Goal: Task Accomplishment & Management: Complete application form

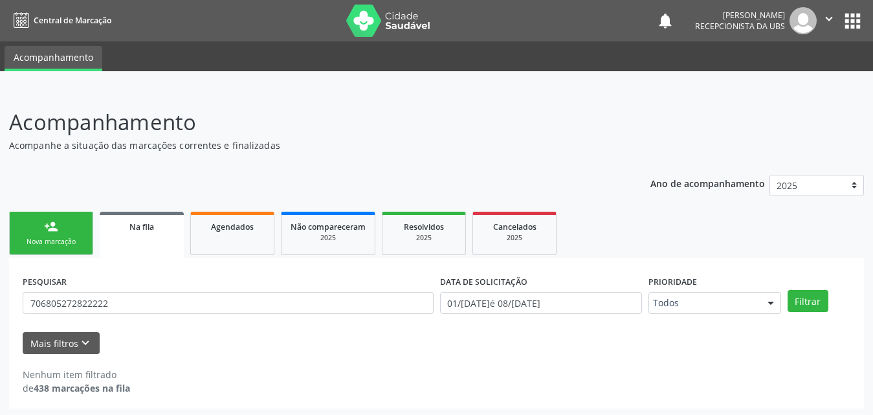
scroll to position [3, 0]
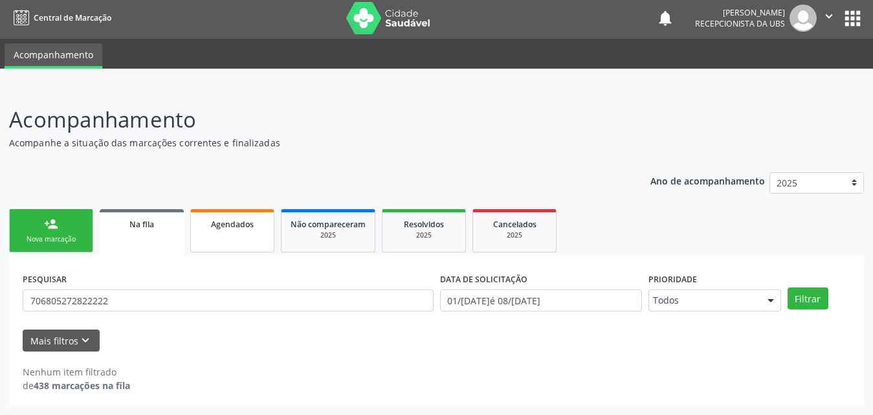
click at [239, 217] on div "Agendados" at bounding box center [232, 224] width 65 height 14
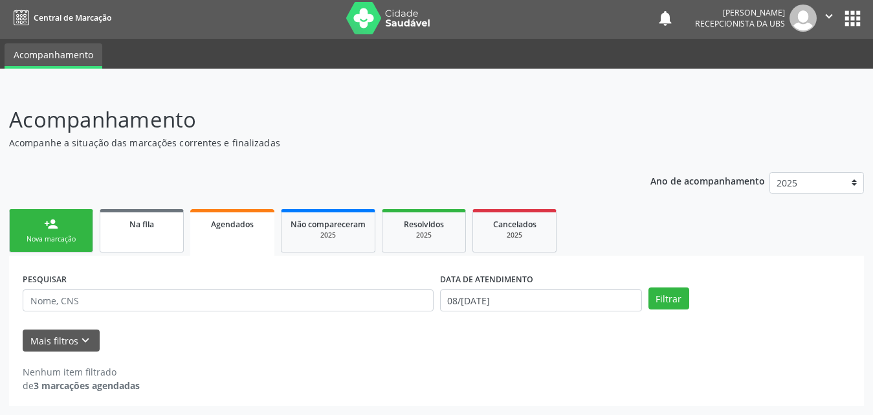
click at [135, 224] on span "Na fila" at bounding box center [141, 224] width 25 height 11
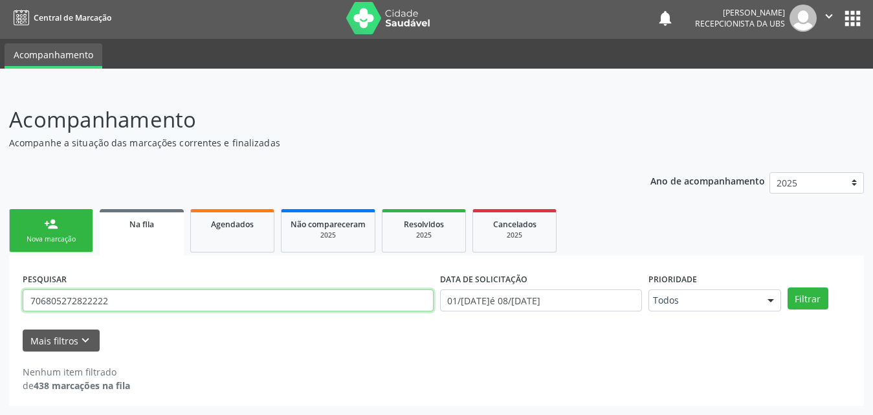
click at [121, 300] on input "706805272822222" at bounding box center [228, 300] width 411 height 22
type input "701206056821510"
click at [787, 287] on button "Filtrar" at bounding box center [807, 298] width 41 height 22
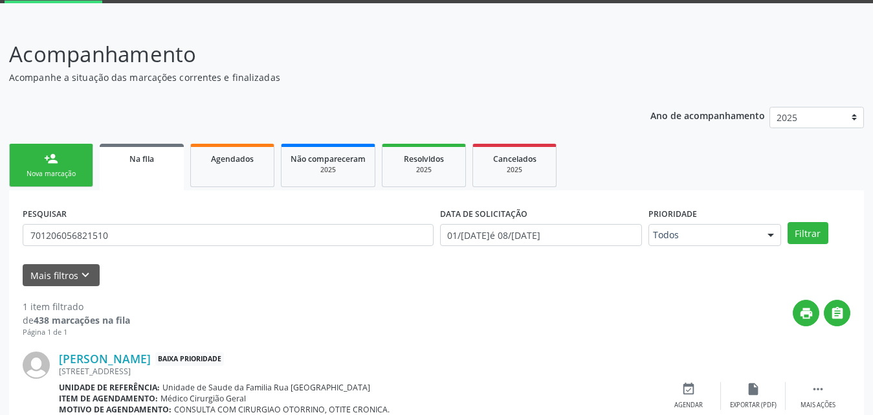
scroll to position [129, 0]
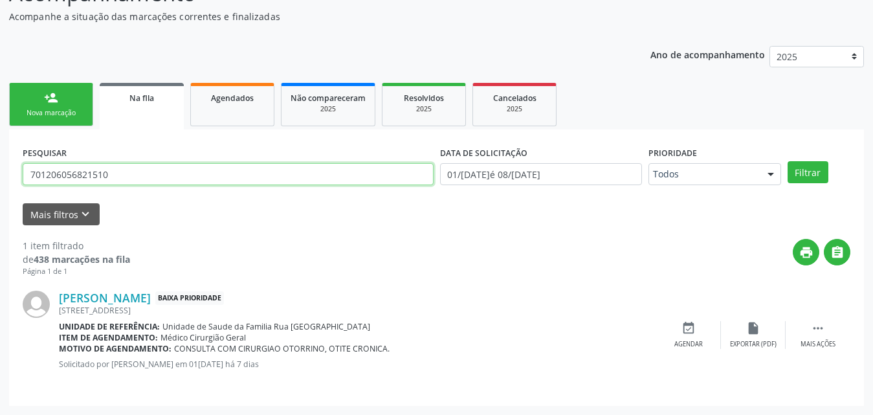
click at [138, 179] on input "701206056821510" at bounding box center [228, 174] width 411 height 22
click at [63, 113] on div "Nova marcação" at bounding box center [51, 113] width 65 height 10
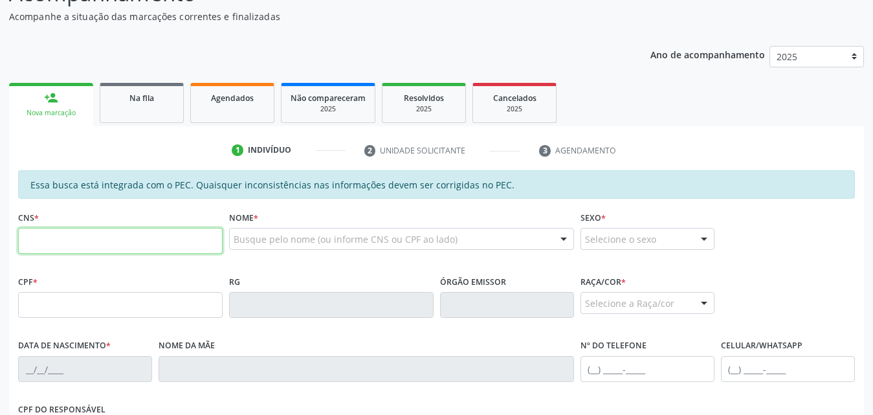
drag, startPoint x: 93, startPoint y: 234, endPoint x: 97, endPoint y: 217, distance: 18.0
click at [95, 219] on div "CNS *" at bounding box center [120, 231] width 204 height 46
type input "701 2060 5682 1510"
type input "069.656.094-19"
type input "05/04/1978"
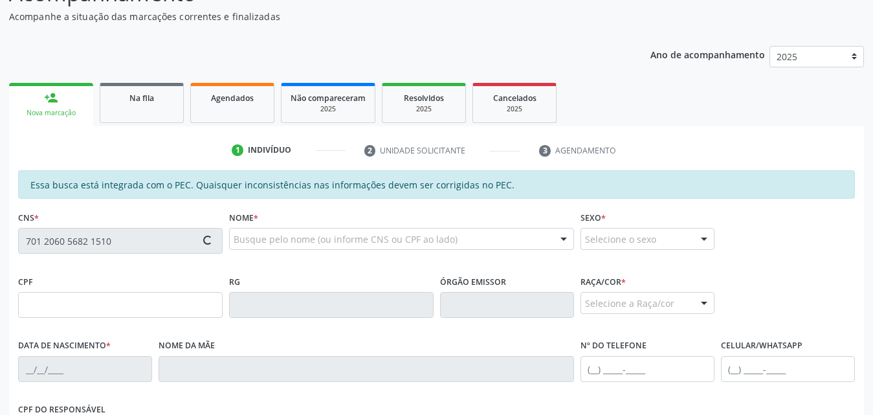
type input "Irene da Conceicao dos Santos"
type input "(82) 99113-7616"
type input "564"
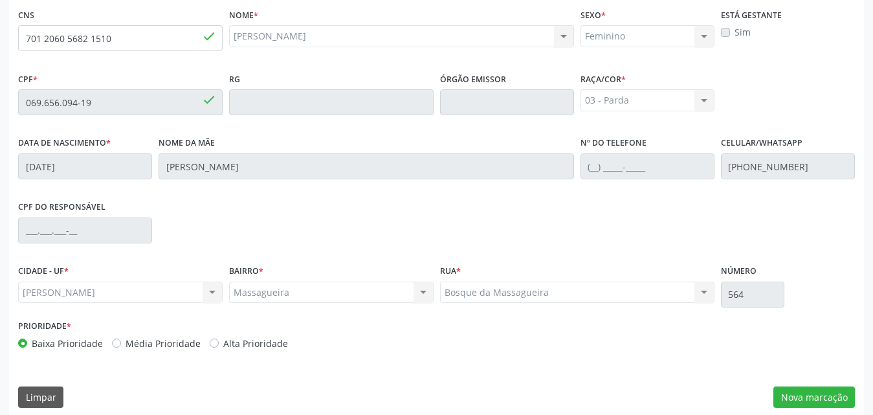
scroll to position [342, 0]
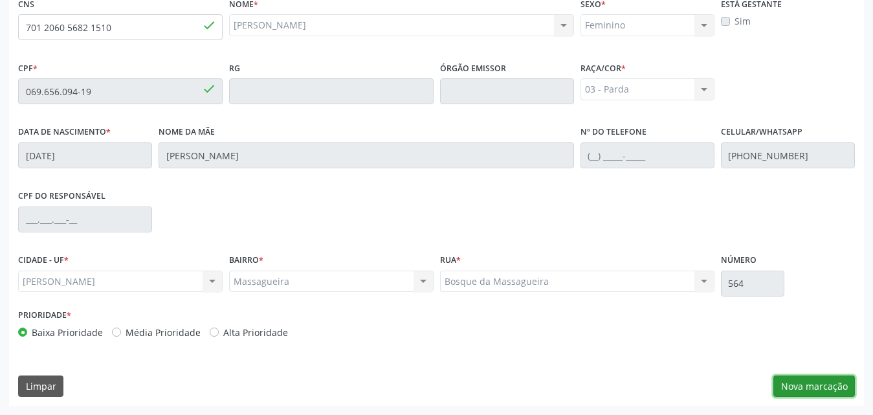
click at [789, 388] on button "Nova marcação" at bounding box center [814, 386] width 82 height 22
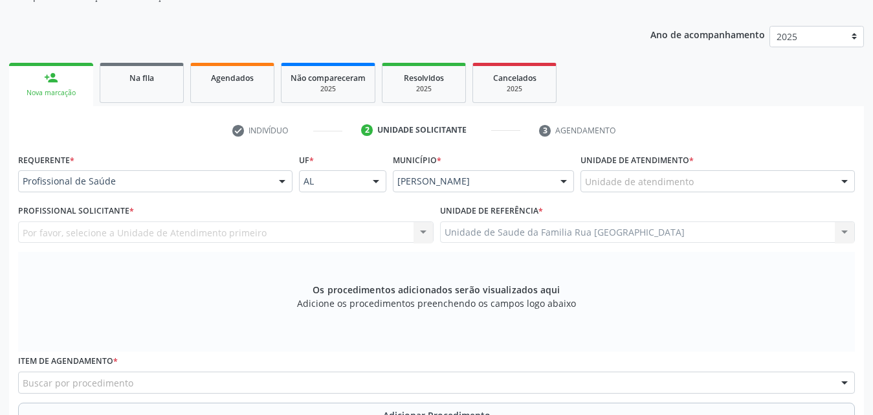
scroll to position [148, 0]
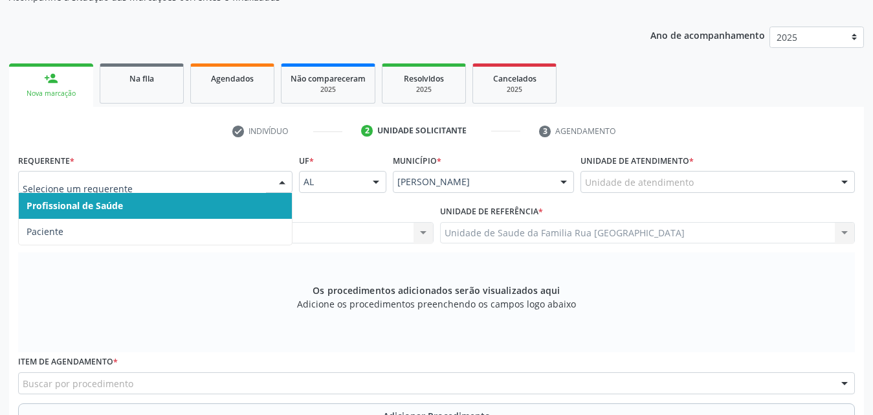
click at [274, 184] on div at bounding box center [281, 182] width 19 height 22
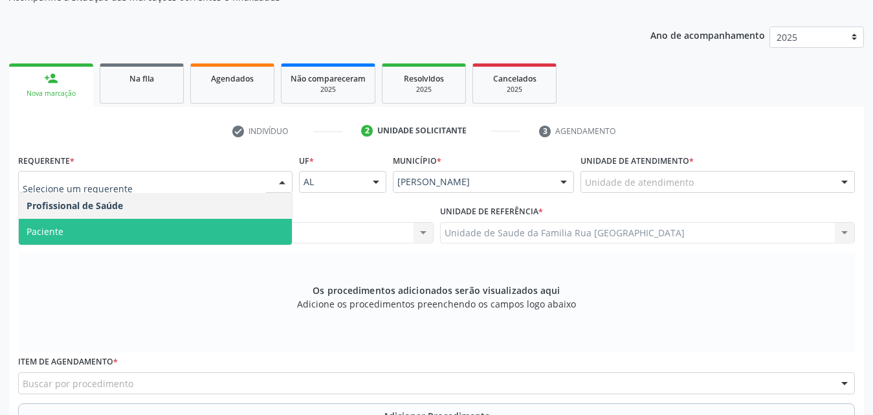
click at [182, 311] on div "Os procedimentos adicionados serão visualizados aqui Adicione os procedimentos …" at bounding box center [436, 302] width 836 height 100
click at [279, 178] on div at bounding box center [281, 182] width 19 height 22
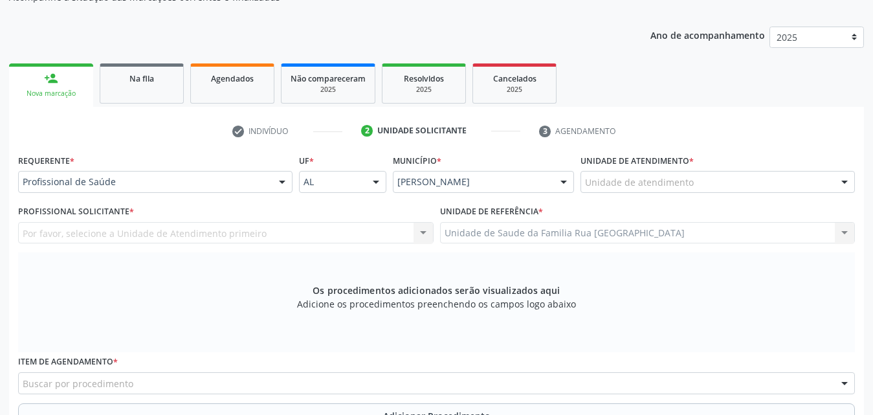
click at [182, 311] on div "Os procedimentos adicionados serão visualizados aqui Adicione os procedimentos …" at bounding box center [436, 302] width 836 height 100
click at [279, 184] on div at bounding box center [281, 182] width 19 height 22
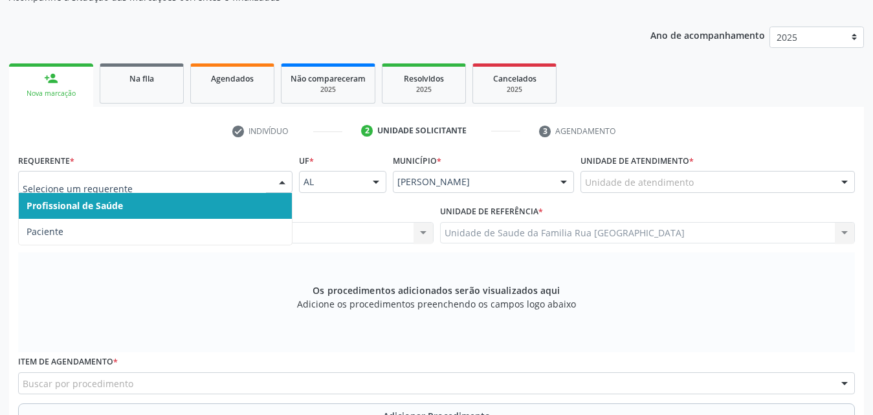
click at [216, 200] on span "Profissional de Saúde" at bounding box center [155, 206] width 273 height 26
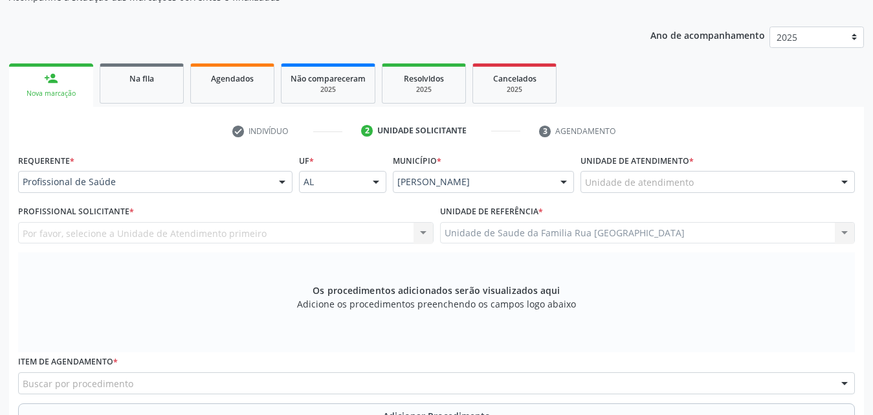
click at [290, 229] on div "Por favor, selecione a Unidade de Atendimento primeiro Nenhum resultado encontr…" at bounding box center [225, 233] width 415 height 22
click at [243, 240] on div "Por favor, selecione a Unidade de Atendimento primeiro Nenhum resultado encontr…" at bounding box center [225, 233] width 415 height 22
click at [758, 182] on div "Unidade de atendimento" at bounding box center [717, 182] width 274 height 22
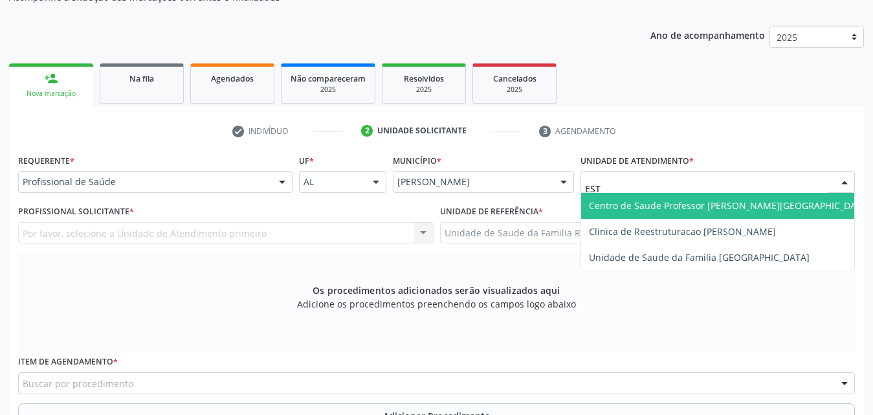
type input "ESTA"
click at [721, 206] on span "Centro de Saude Professor [PERSON_NAME][GEOGRAPHIC_DATA]" at bounding box center [729, 205] width 281 height 12
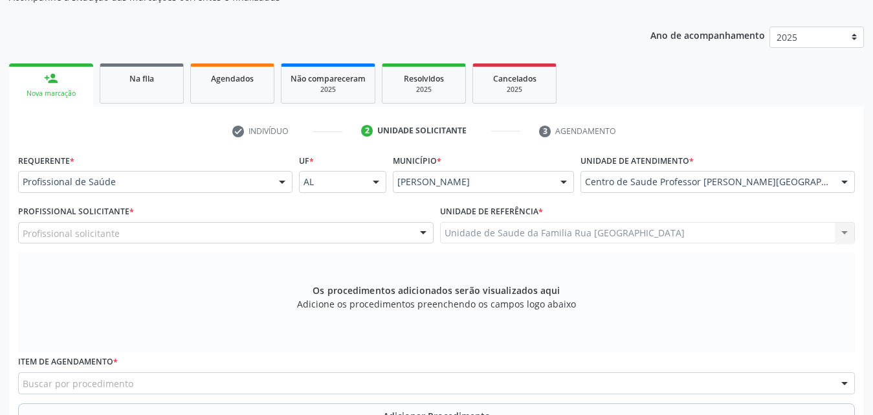
click at [426, 229] on div at bounding box center [422, 234] width 19 height 22
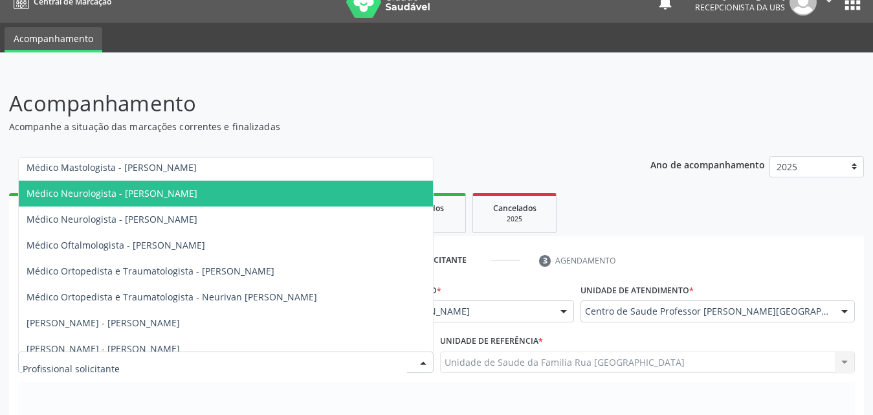
scroll to position [518, 0]
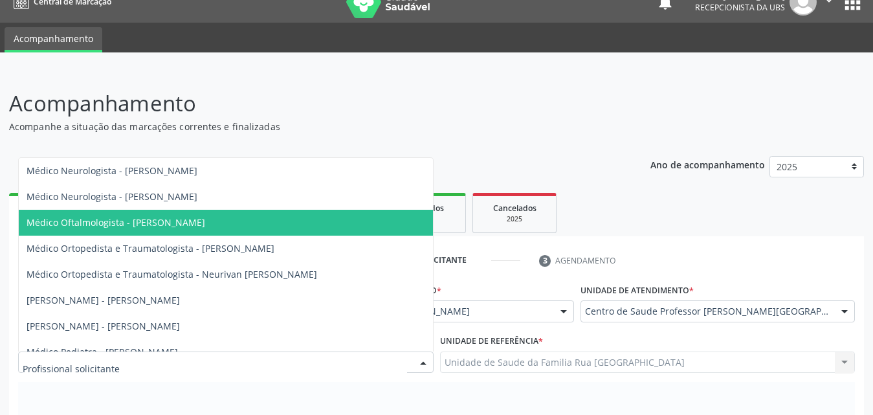
click at [252, 223] on span "Médico Oftalmologista - Daniel Torres Carvalho" at bounding box center [226, 223] width 414 height 26
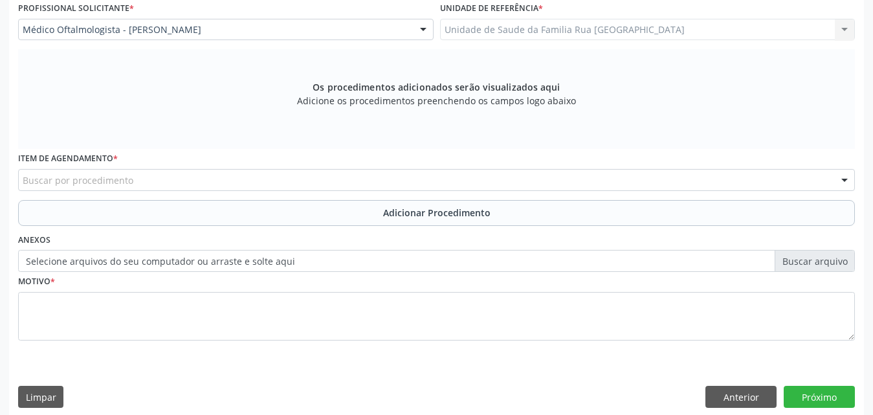
scroll to position [362, 0]
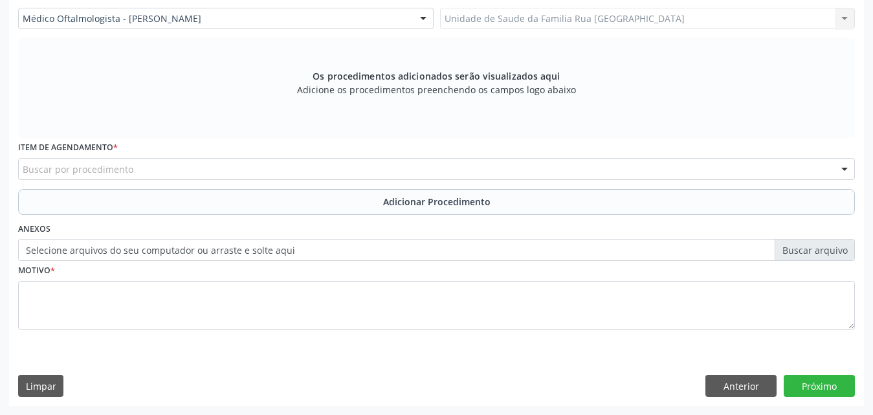
click at [230, 173] on div "Buscar por procedimento" at bounding box center [436, 169] width 836 height 22
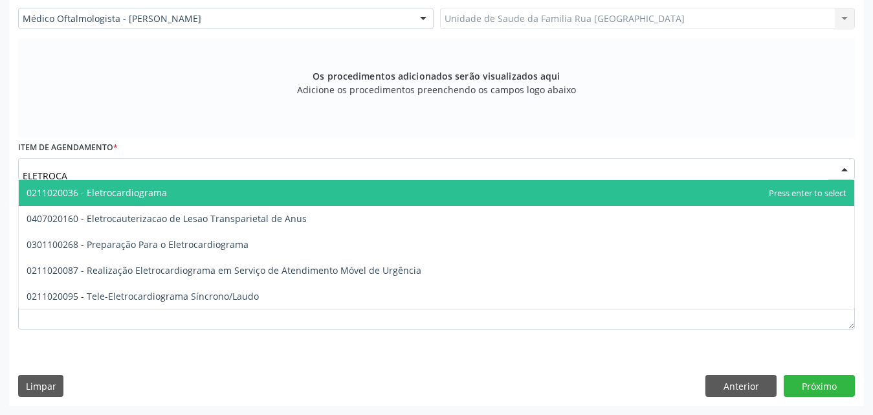
type input "ELETROCAR"
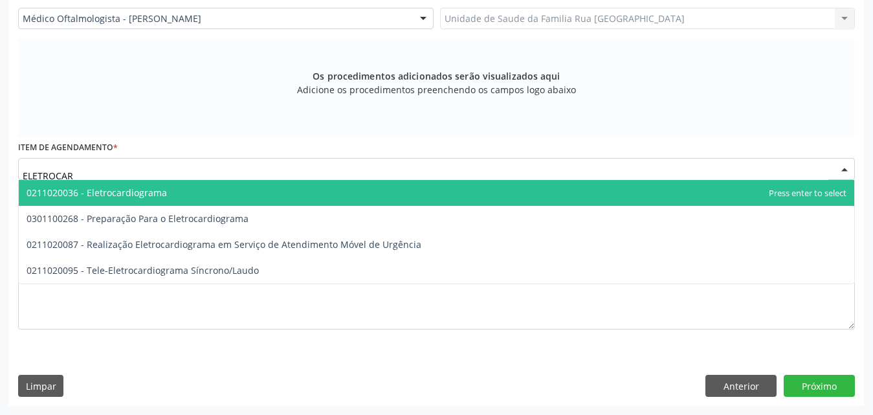
click at [175, 192] on span "0211020036 - Eletrocardiograma" at bounding box center [436, 193] width 835 height 26
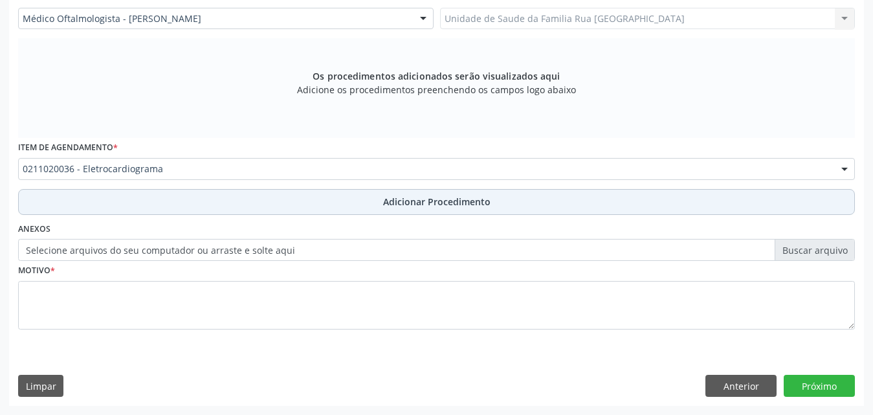
click at [472, 199] on span "Adicionar Procedimento" at bounding box center [436, 202] width 107 height 14
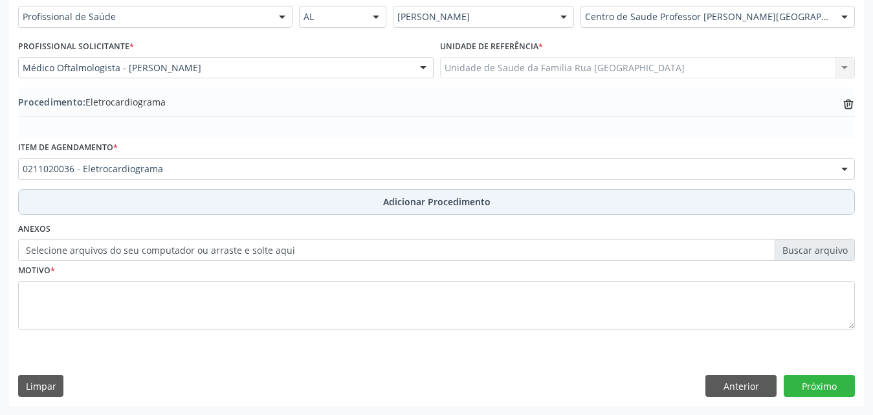
scroll to position [313, 0]
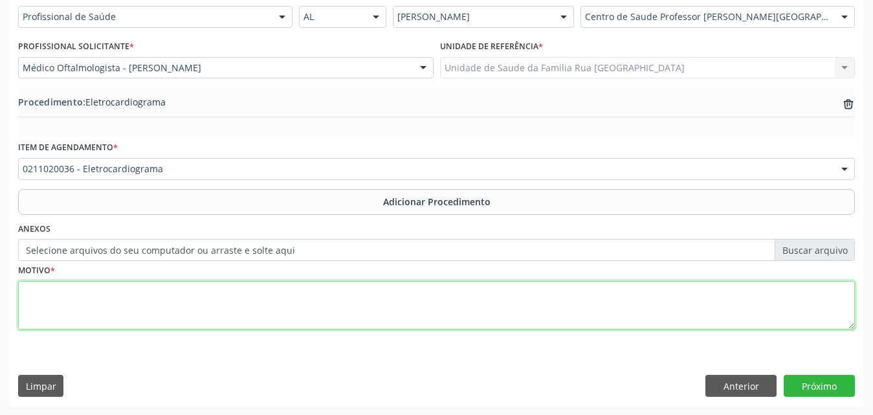
click at [223, 298] on textarea at bounding box center [436, 305] width 836 height 49
type textarea "PRE-OPERATORIO."
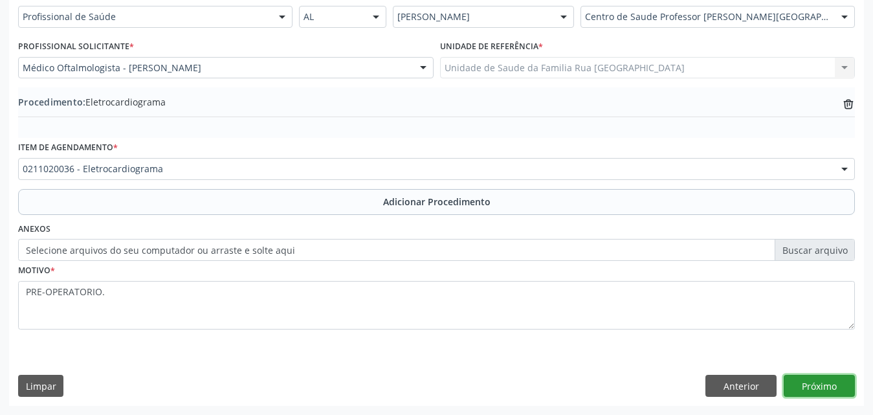
click at [809, 382] on button "Próximo" at bounding box center [818, 386] width 71 height 22
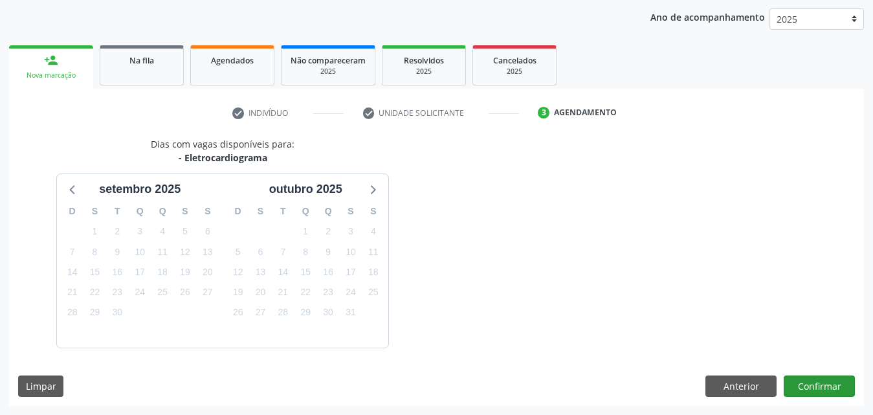
scroll to position [204, 0]
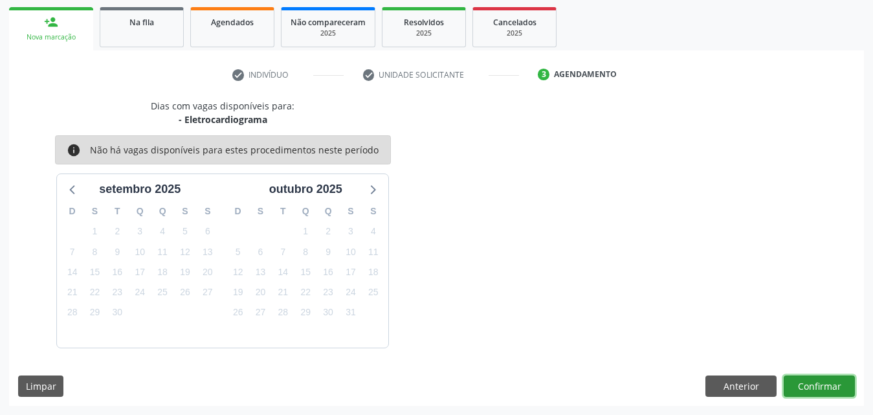
click at [808, 384] on button "Confirmar" at bounding box center [818, 386] width 71 height 22
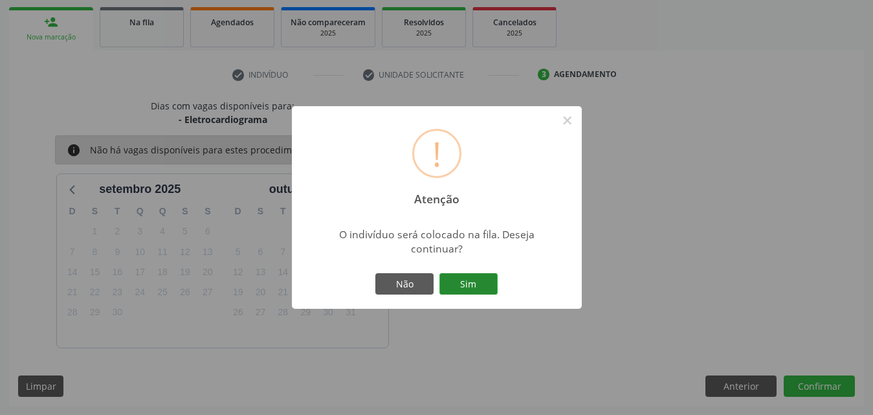
click at [481, 286] on button "Sim" at bounding box center [468, 284] width 58 height 22
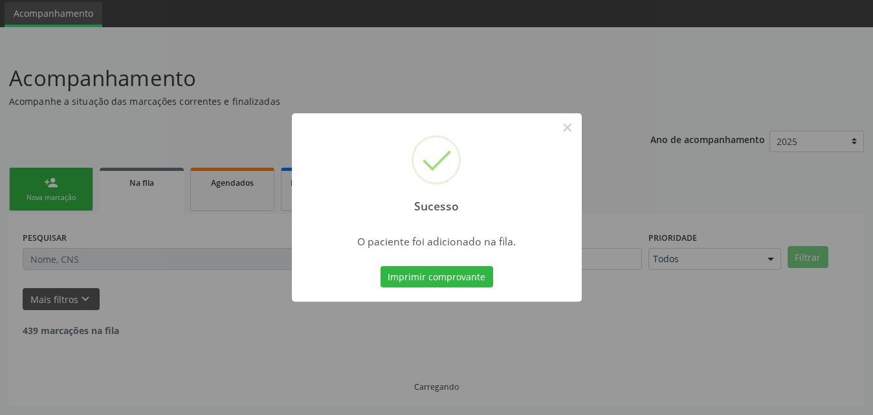
scroll to position [30, 0]
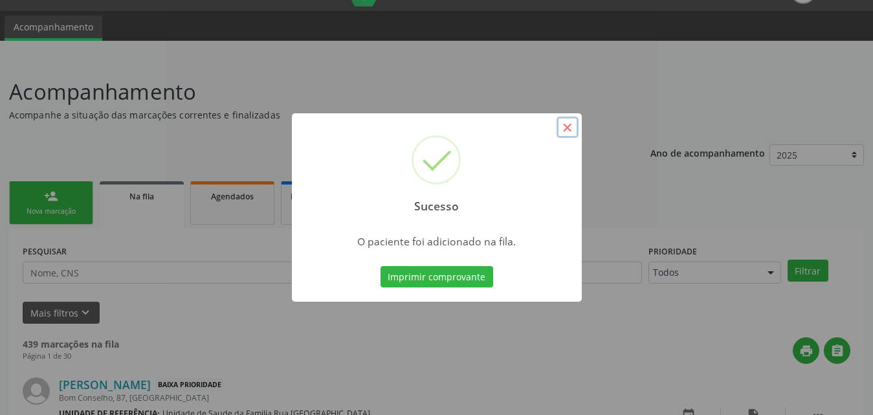
click at [563, 132] on button "×" at bounding box center [567, 127] width 22 height 22
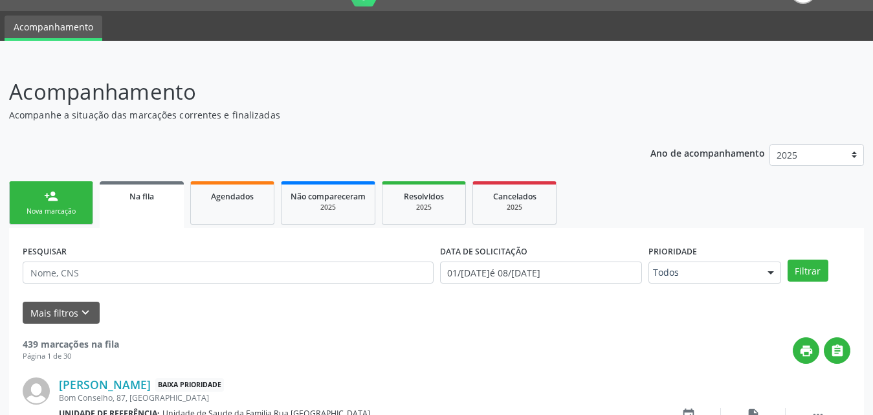
click at [49, 208] on div "Nova marcação" at bounding box center [51, 211] width 65 height 10
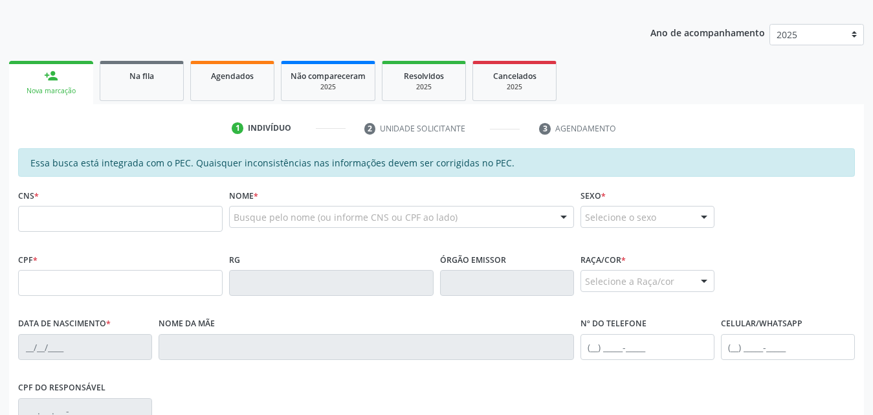
scroll to position [160, 0]
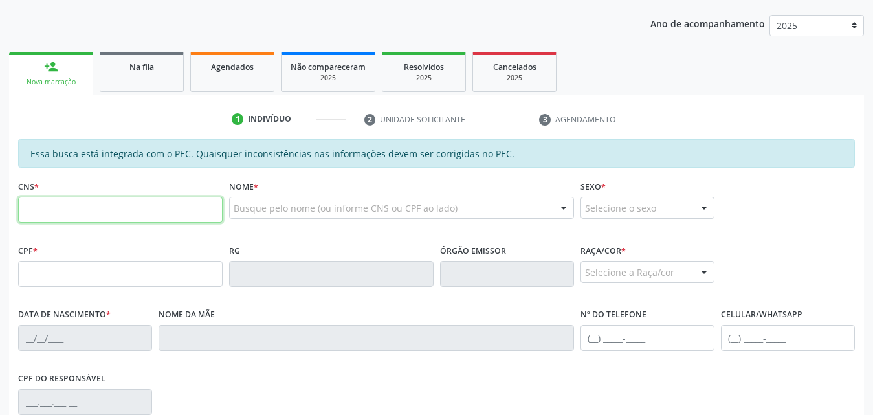
click at [67, 202] on input "text" at bounding box center [120, 210] width 204 height 26
type input "701 2060 5682 1510"
type input "069.656.094-19"
type input "05/04/1978"
type input "Irene da Conceicao dos Santos"
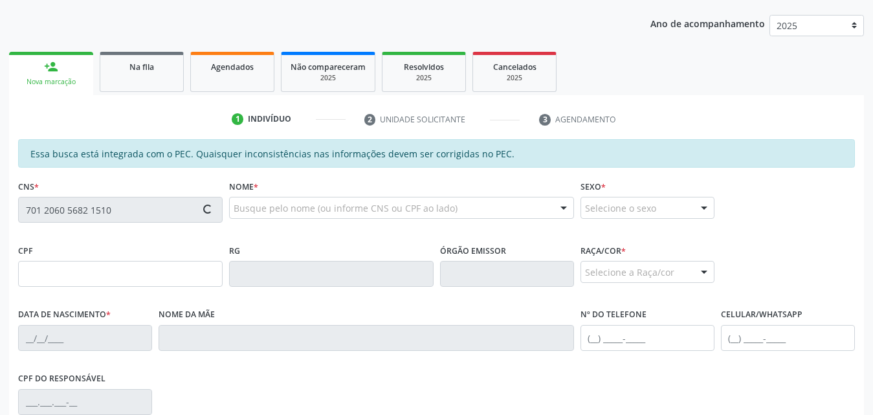
type input "(82) 99113-7616"
type input "564"
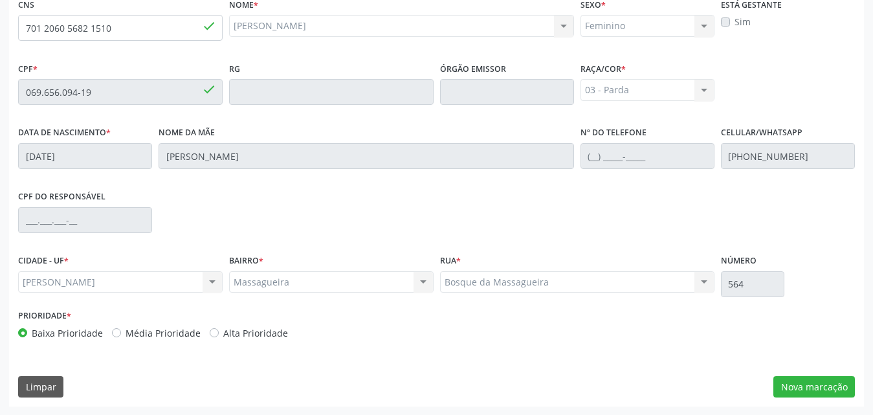
scroll to position [342, 0]
click at [805, 380] on button "Nova marcação" at bounding box center [814, 386] width 82 height 22
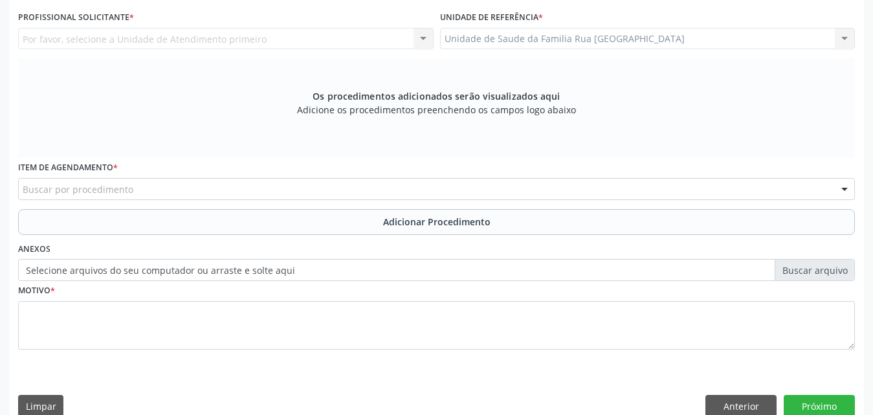
scroll to position [213, 0]
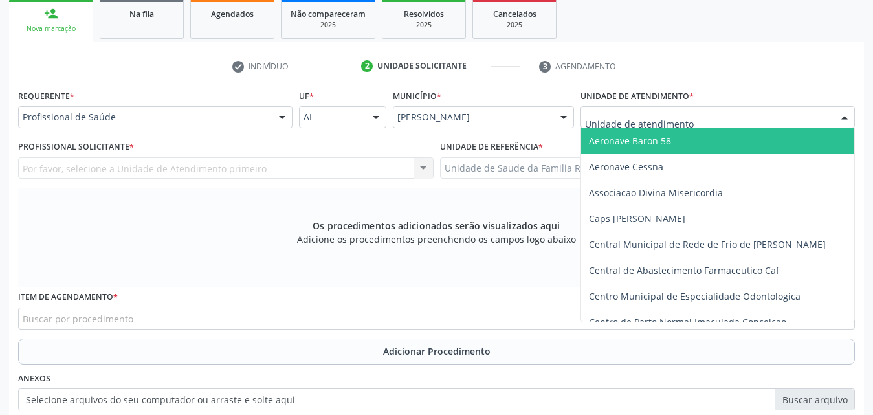
click at [709, 116] on div at bounding box center [717, 117] width 274 height 22
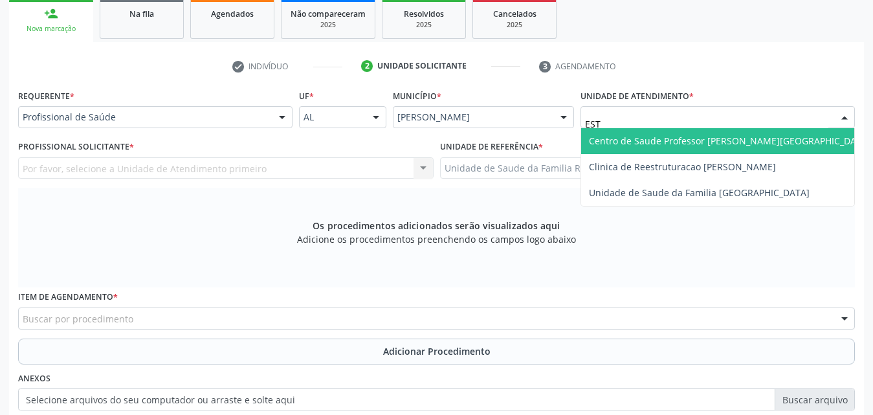
type input "ESTA"
click at [703, 146] on span "Centro de Saude Professor [PERSON_NAME][GEOGRAPHIC_DATA]" at bounding box center [729, 141] width 281 height 12
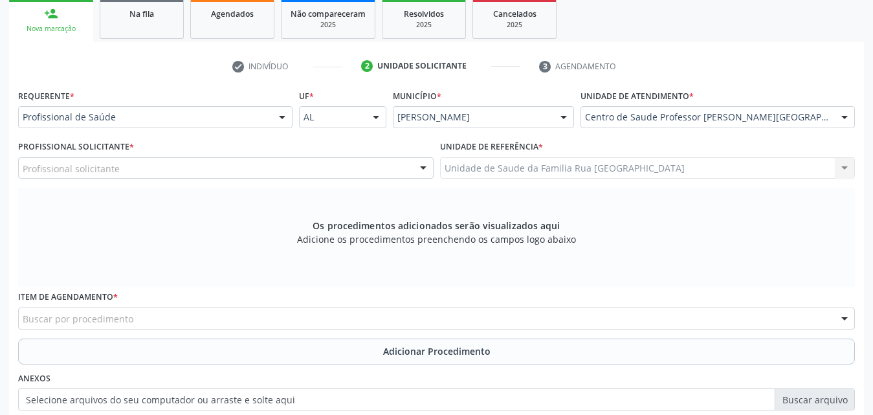
click at [389, 170] on div "Profissional solicitante" at bounding box center [225, 168] width 415 height 22
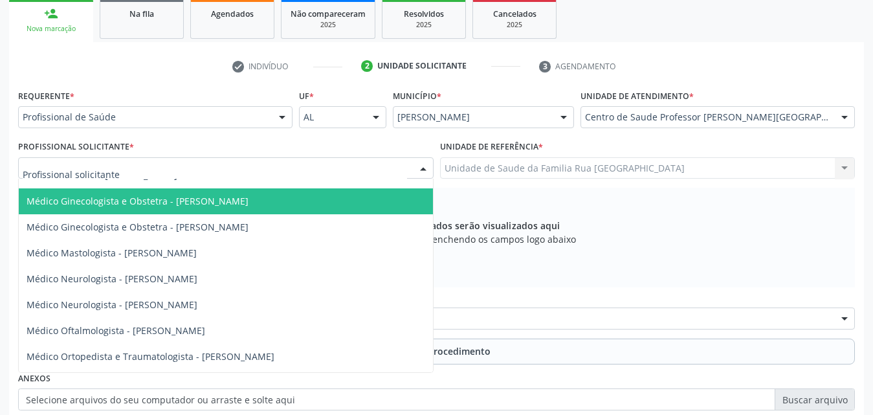
scroll to position [453, 0]
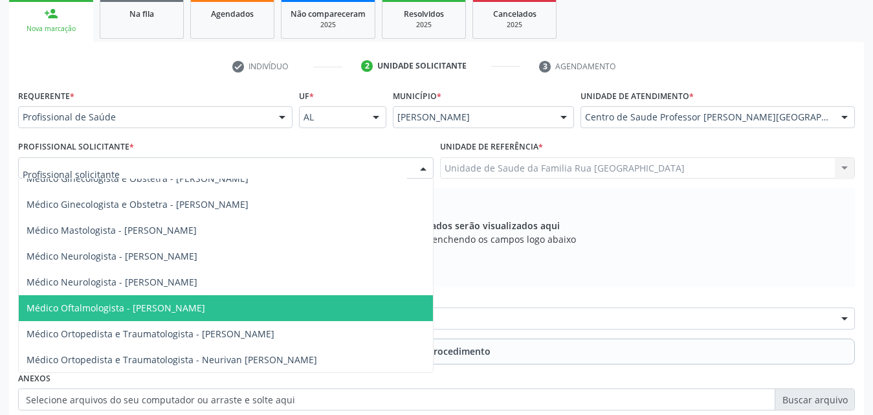
click at [205, 307] on span "Médico Oftalmologista - Daniel Torres Carvalho" at bounding box center [116, 307] width 179 height 12
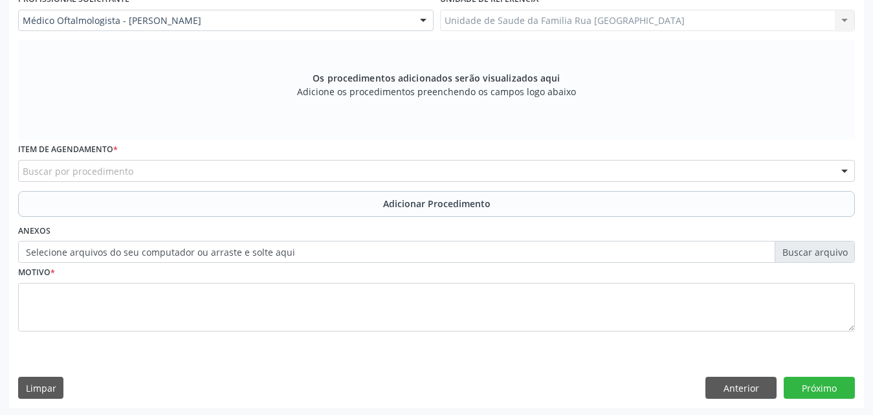
scroll to position [362, 0]
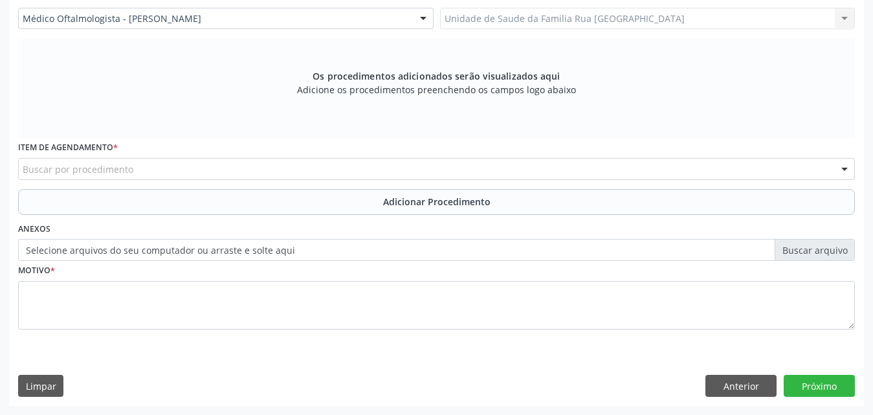
click at [340, 168] on div "Buscar por procedimento" at bounding box center [436, 169] width 836 height 22
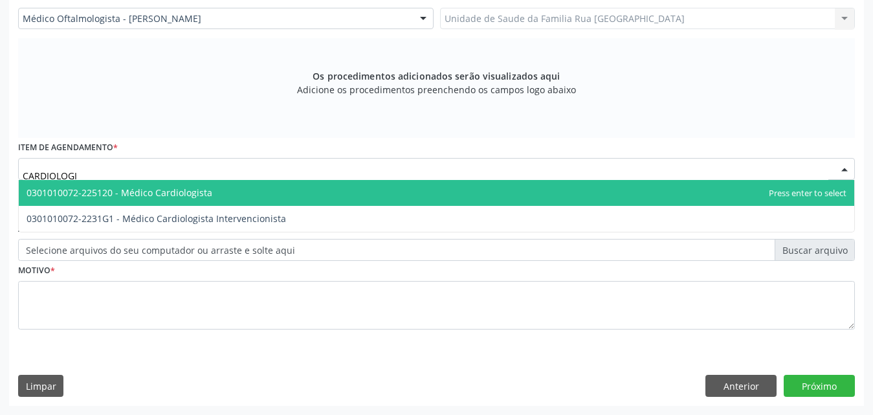
type input "CARDIOLOGIS"
click at [217, 189] on span "0301010072-225120 - Médico Cardiologista" at bounding box center [436, 193] width 835 height 26
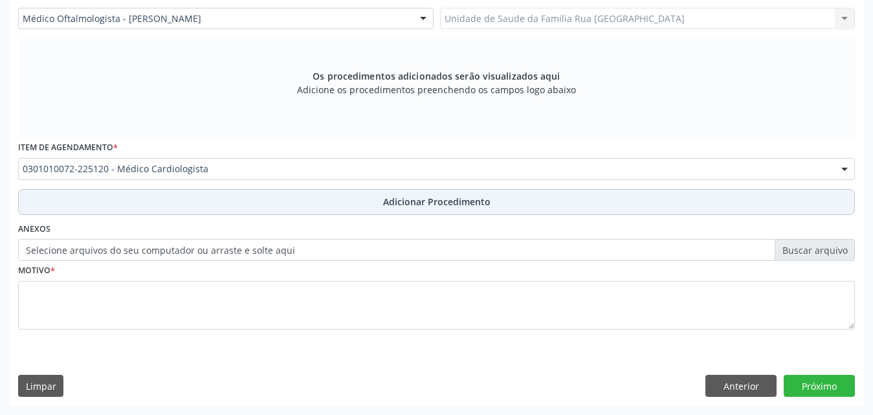
click at [431, 201] on span "Adicionar Procedimento" at bounding box center [436, 202] width 107 height 14
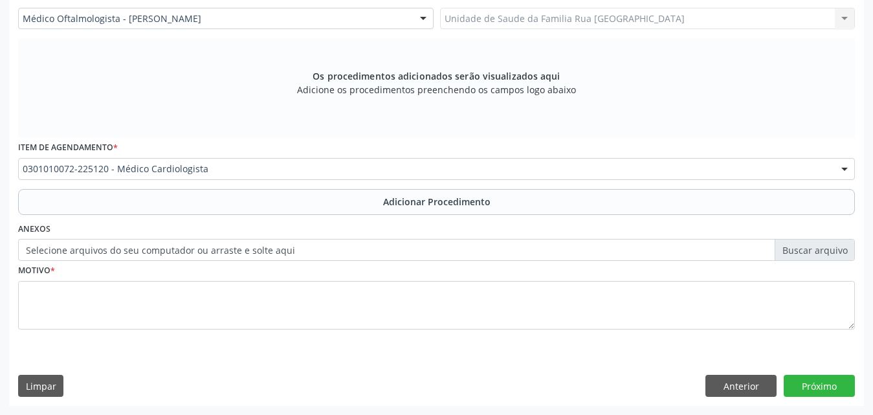
scroll to position [313, 0]
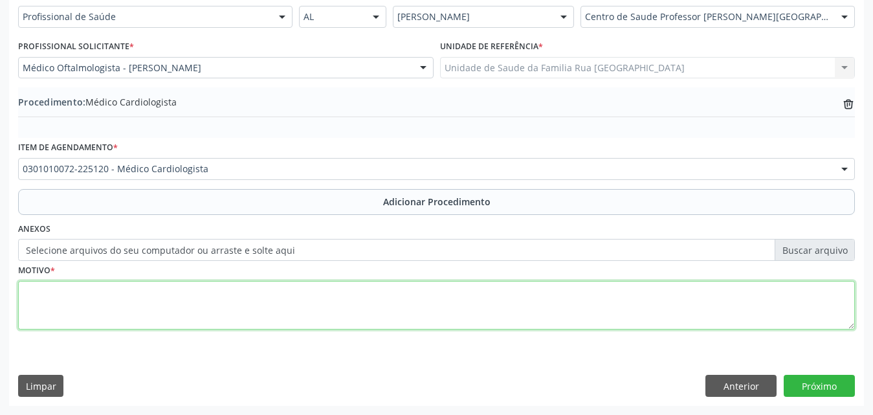
click at [194, 294] on textarea at bounding box center [436, 305] width 836 height 49
type textarea "PARECER CARDIOLOGICO - PRE OPERATORIO."
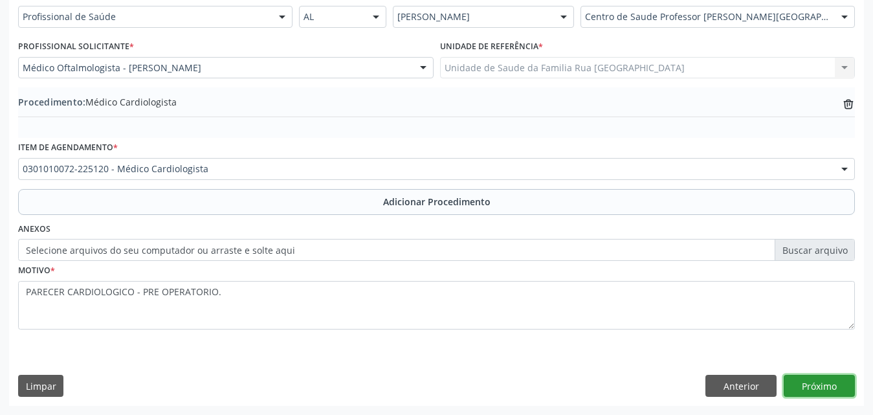
click at [831, 387] on button "Próximo" at bounding box center [818, 386] width 71 height 22
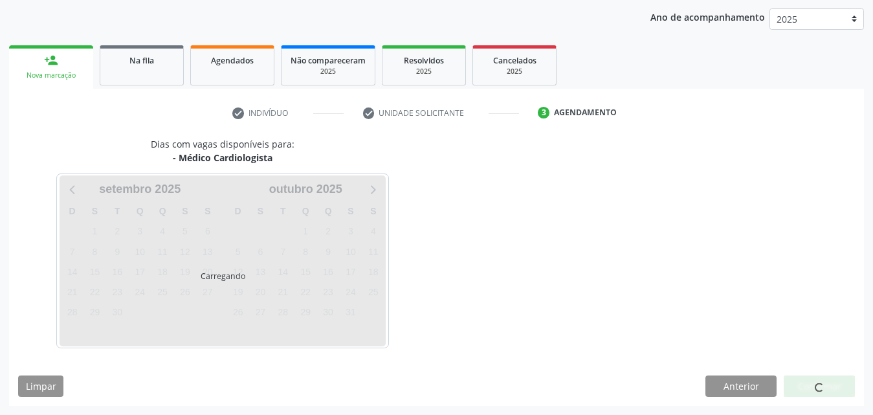
scroll to position [204, 0]
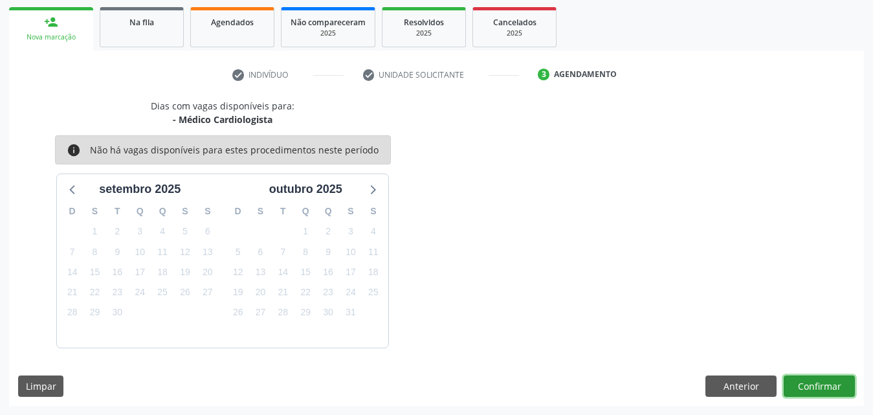
click at [829, 386] on button "Confirmar" at bounding box center [818, 386] width 71 height 22
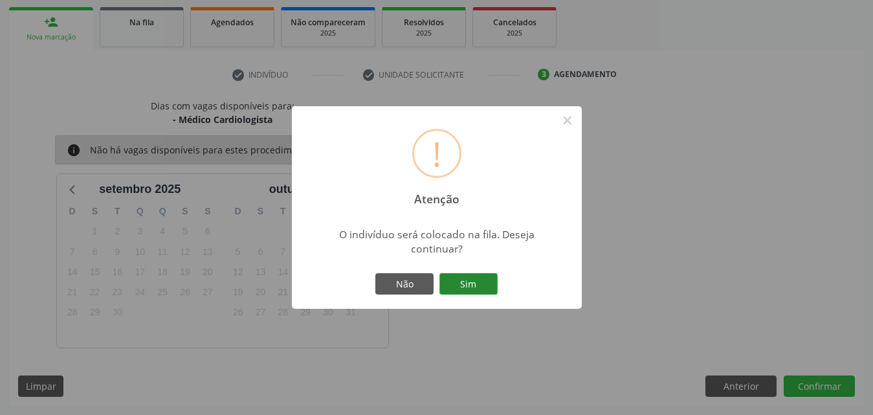
click at [468, 286] on button "Sim" at bounding box center [468, 284] width 58 height 22
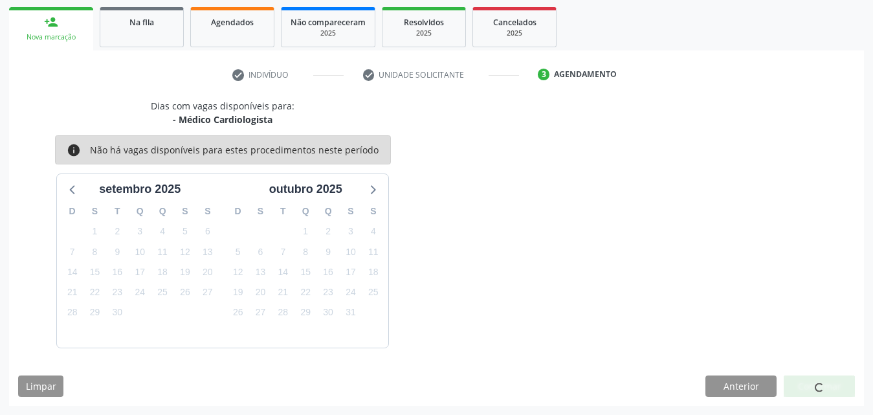
scroll to position [30, 0]
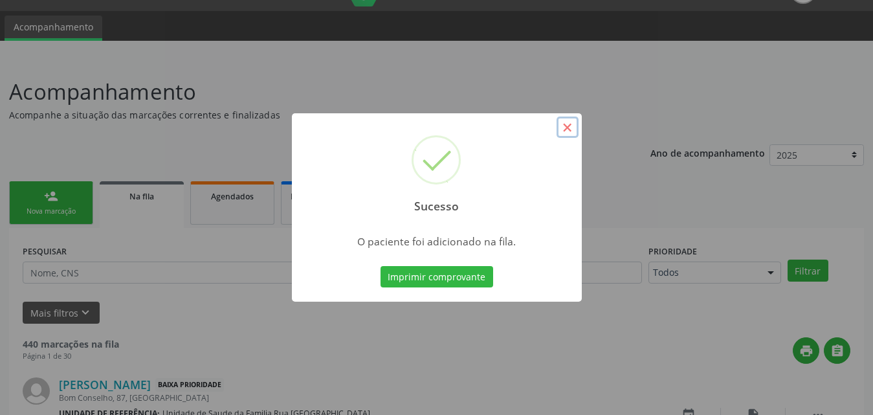
click at [573, 129] on button "×" at bounding box center [567, 127] width 22 height 22
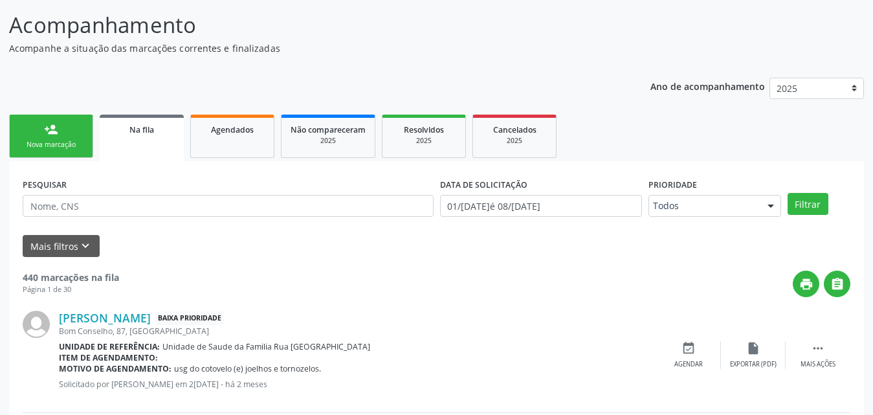
scroll to position [160, 0]
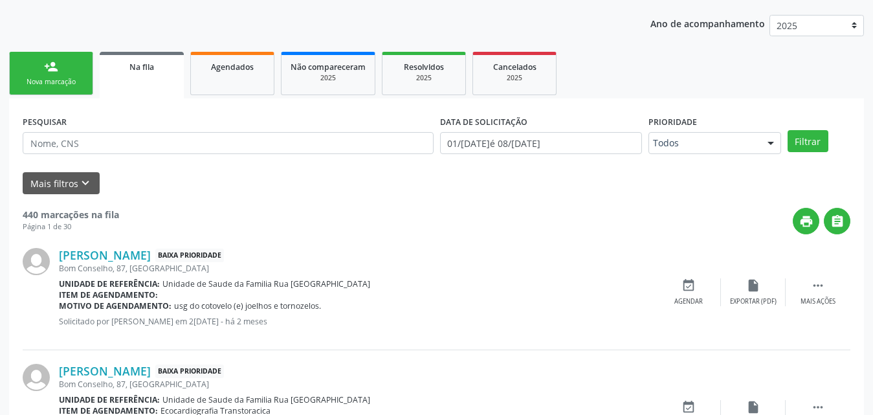
click at [59, 80] on div "Nova marcação" at bounding box center [51, 82] width 65 height 10
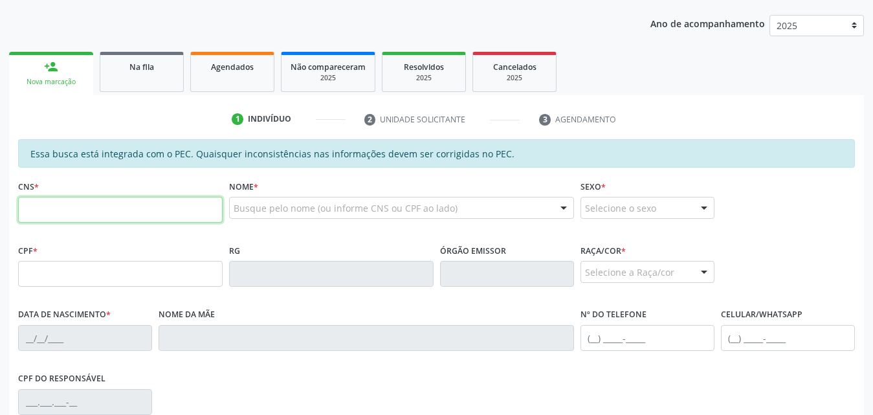
click at [132, 210] on input "text" at bounding box center [120, 210] width 204 height 26
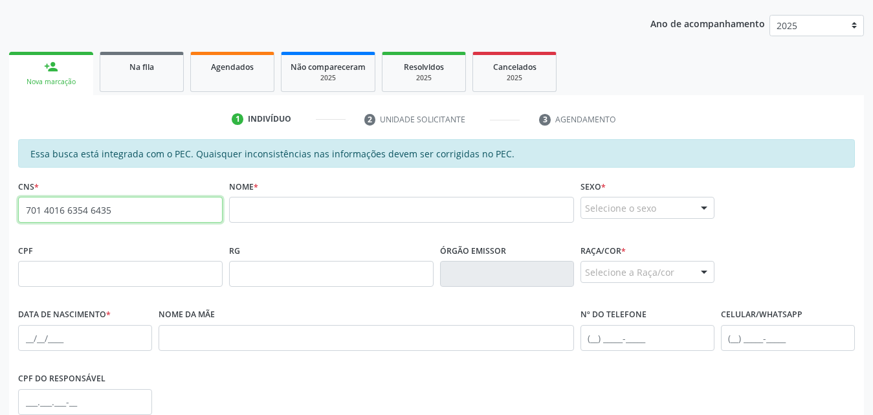
click at [140, 212] on input "701 4016 6354 6435" at bounding box center [120, 210] width 204 height 26
click at [135, 210] on input "701 4016 6354 6435" at bounding box center [120, 210] width 204 height 26
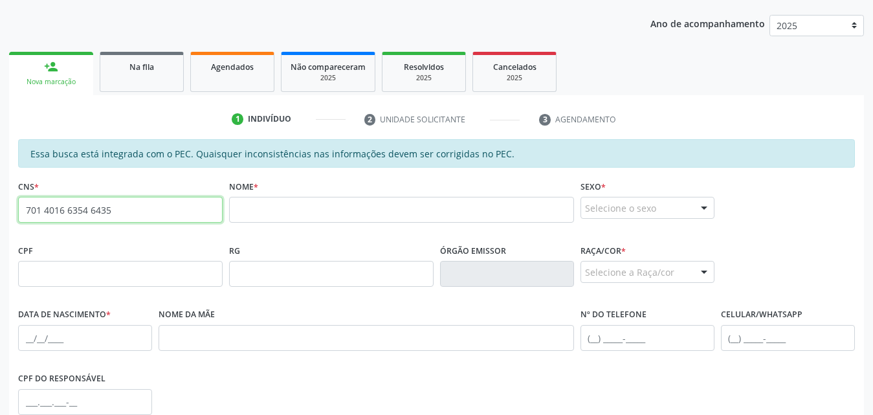
click at [135, 210] on input "701 4016 6354 6435" at bounding box center [120, 210] width 204 height 26
paste input "898 0041 7726 2864"
type input "898 0041 7726 2864"
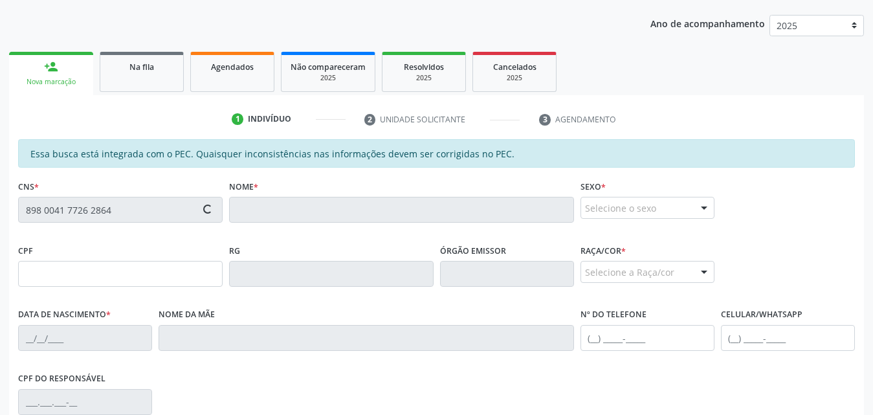
type input "141.542.944-82"
type input "29/10/2011"
type input "Silvania Lima Ferreira"
type input "(82) 98880-2796"
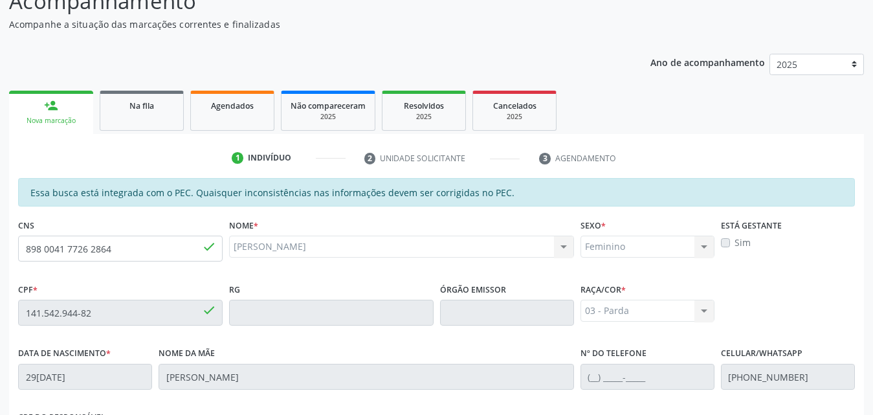
scroll to position [83, 0]
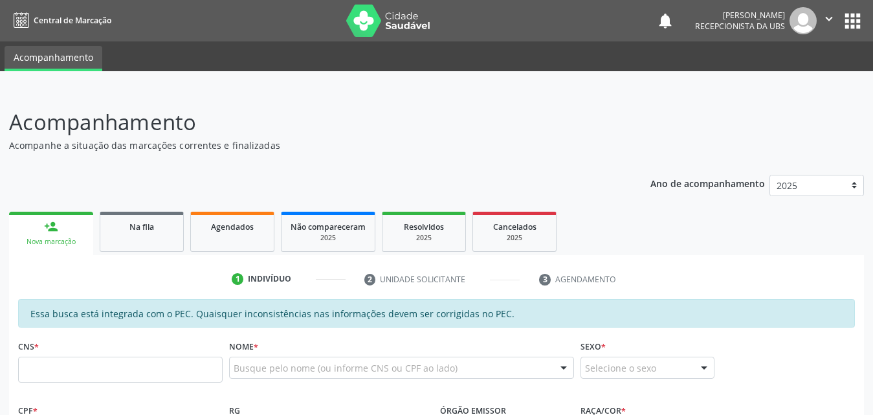
scroll to position [83, 0]
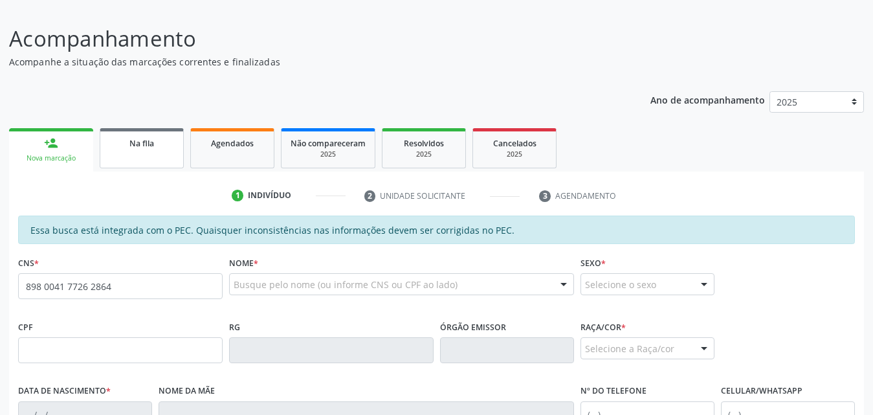
type input "898 0041 7726 2864"
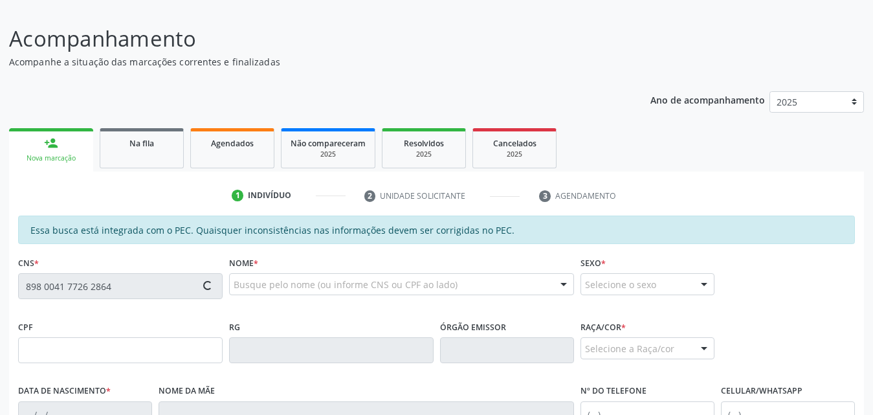
type input "141.542.944-82"
type input "29[DATE]"
type input "[PERSON_NAME]"
type input "[PHONE_NUMBER]"
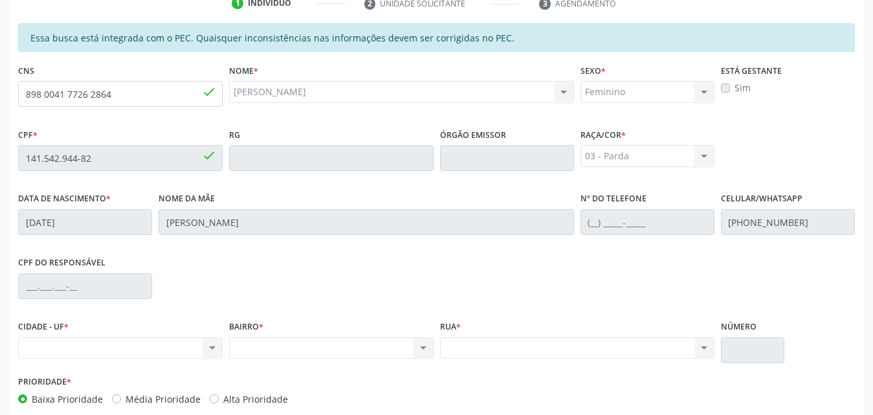
scroll to position [213, 0]
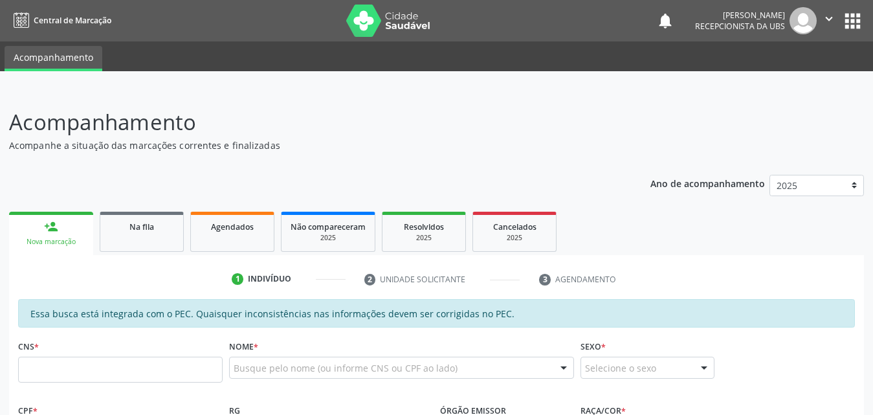
scroll to position [212, 0]
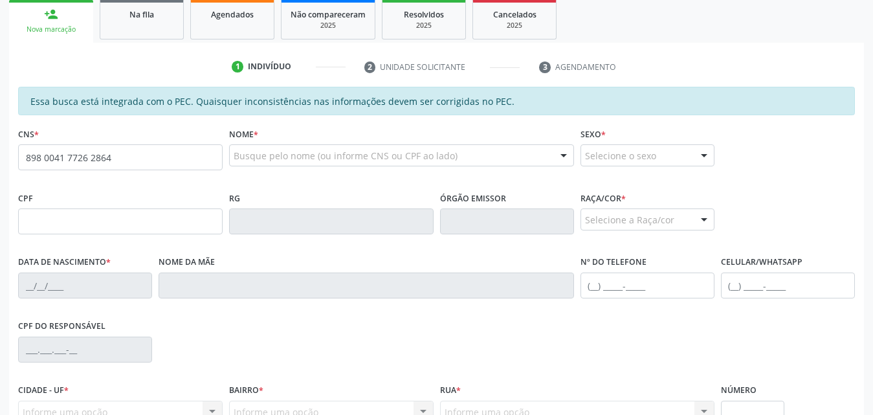
type input "898 0041 7726 2864"
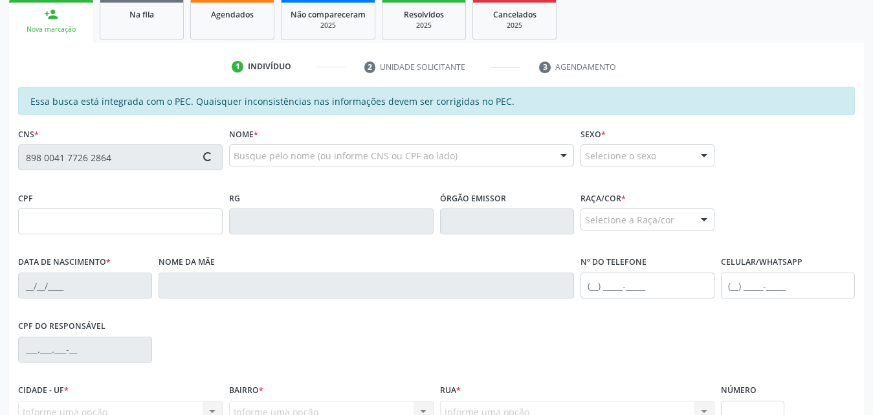
type input "141.542.944-82"
type input "29[DATE]"
type input "[PERSON_NAME]"
type input "[PHONE_NUMBER]"
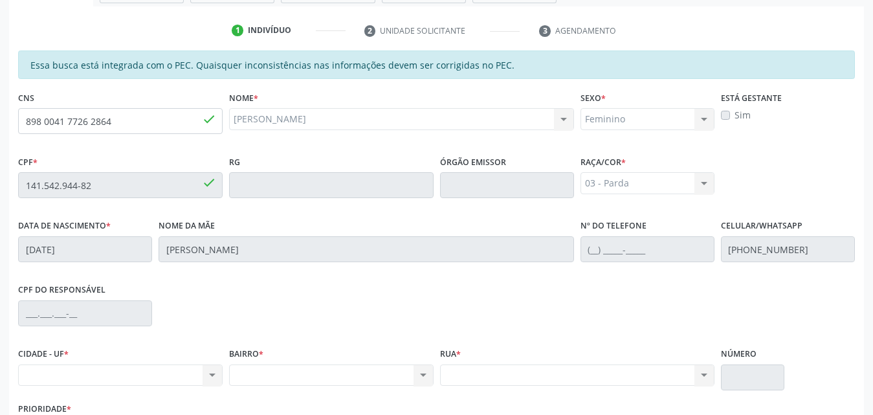
scroll to position [342, 0]
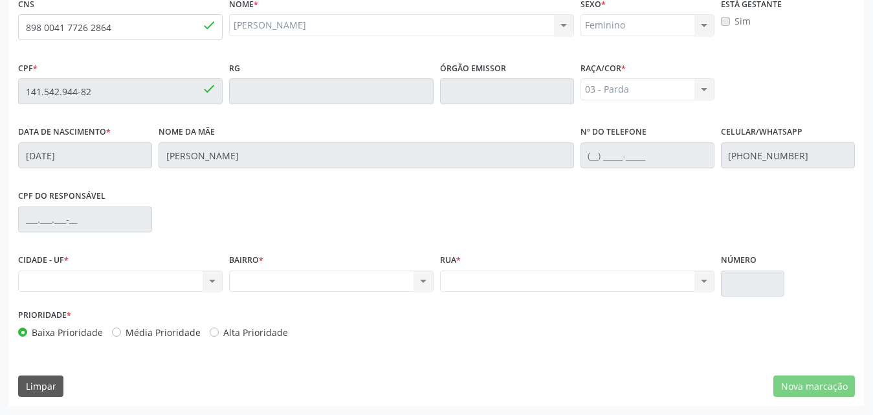
click at [211, 279] on div "Nenhum resultado encontrado para: " " Não há nenhuma opção para ser exibida." at bounding box center [120, 281] width 204 height 22
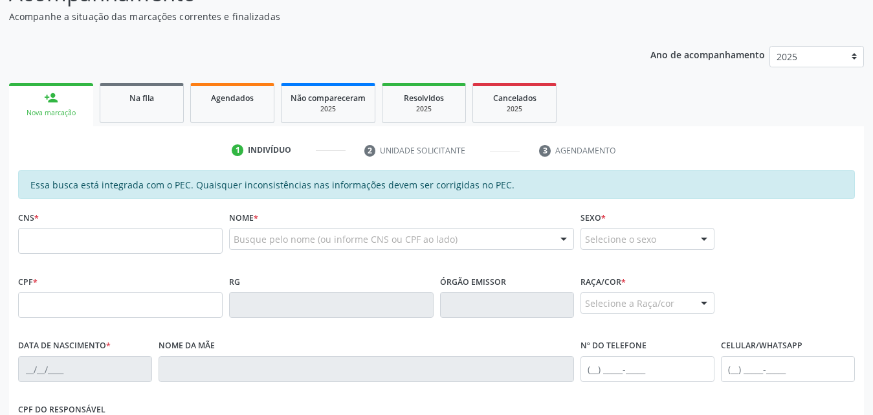
scroll to position [129, 0]
type input "898 0041 7726 2864"
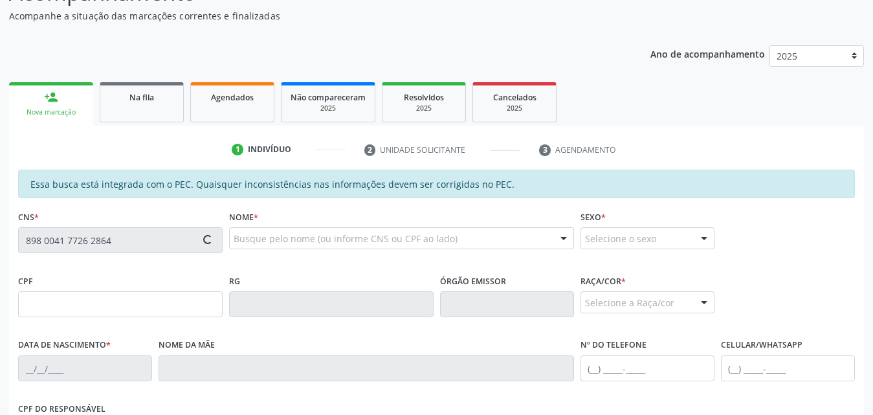
type input "141.542.944-82"
type input "29[DATE]"
type input "[PERSON_NAME]"
type input "[PHONE_NUMBER]"
type input "S/N"
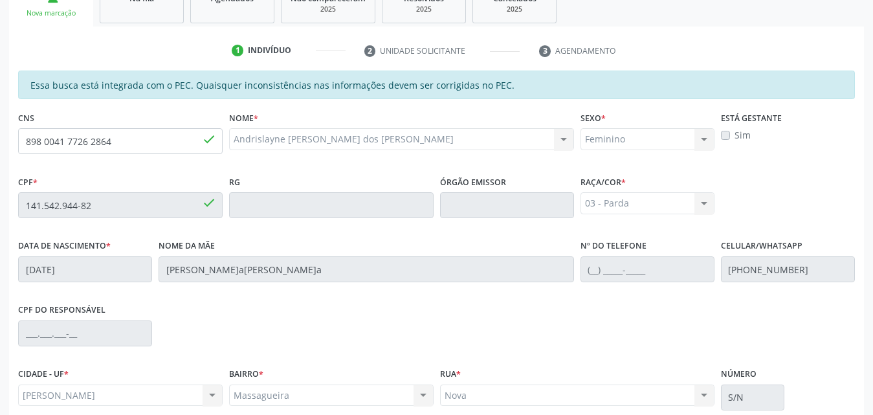
scroll to position [342, 0]
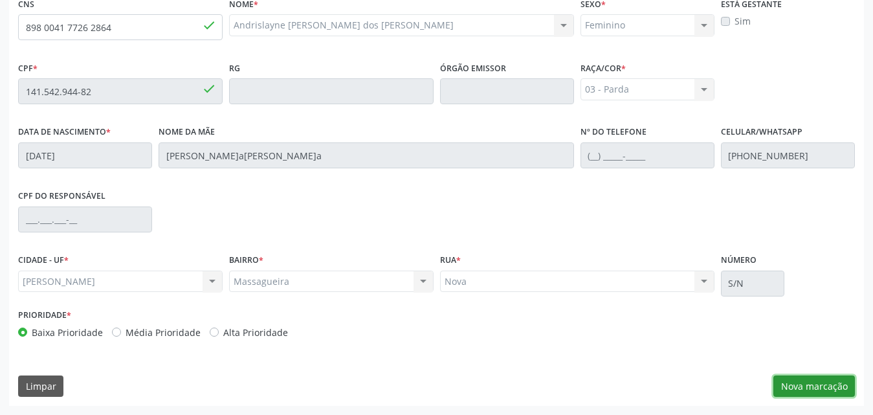
click at [799, 384] on button "Nova marcação" at bounding box center [814, 386] width 82 height 22
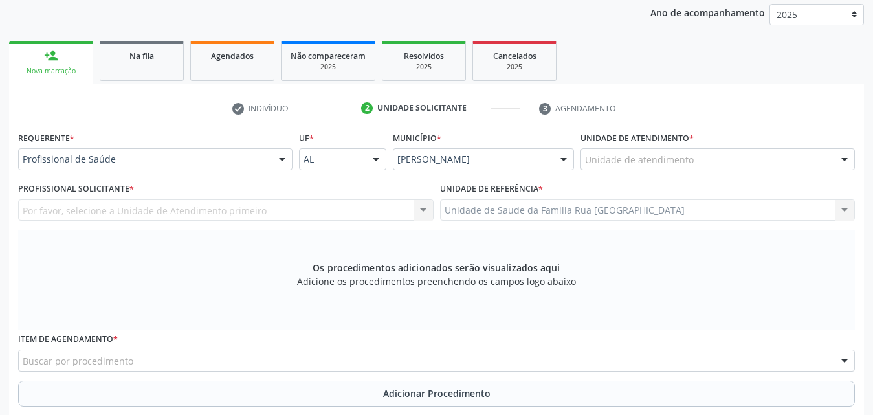
scroll to position [148, 0]
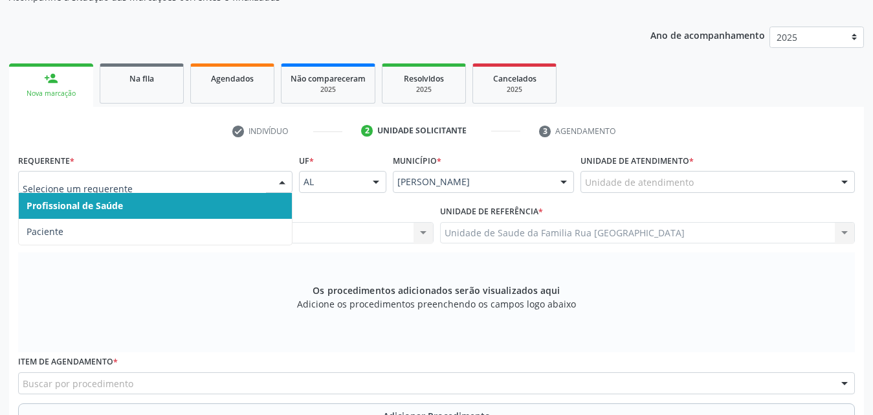
click at [283, 189] on div at bounding box center [281, 182] width 19 height 22
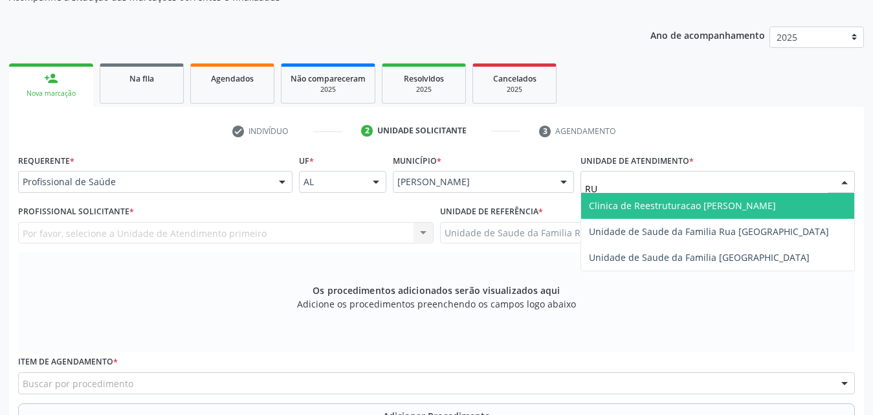
type input "RUA"
click at [699, 210] on span "Unidade de Saude da Familia Rua [GEOGRAPHIC_DATA]" at bounding box center [709, 205] width 240 height 12
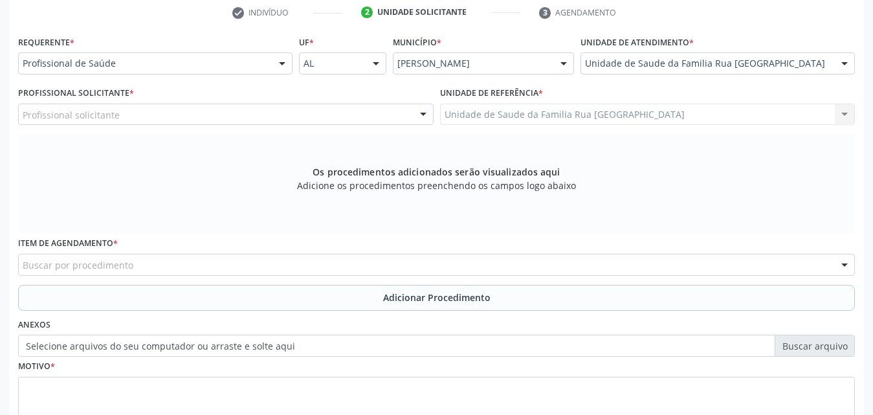
scroll to position [278, 0]
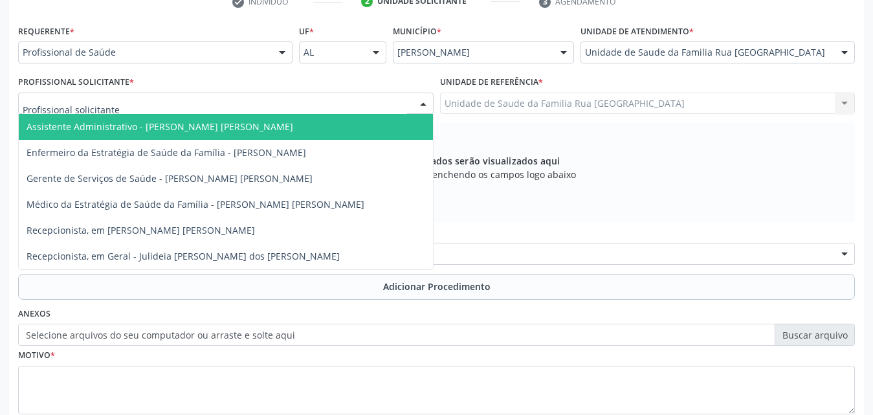
click at [416, 104] on div at bounding box center [422, 104] width 19 height 22
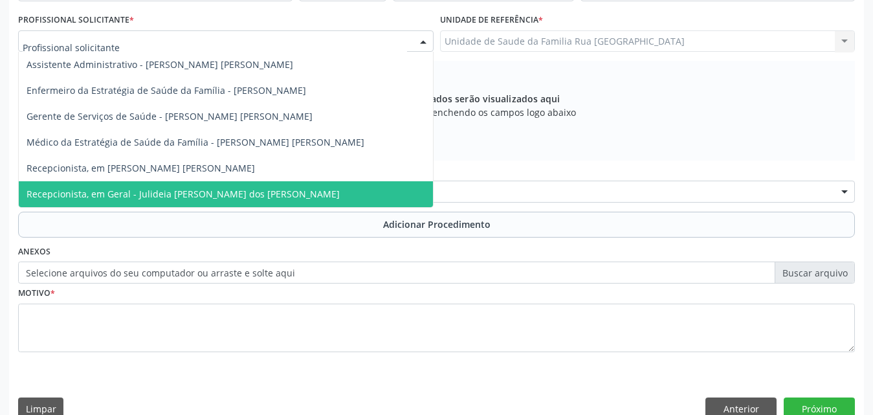
scroll to position [362, 0]
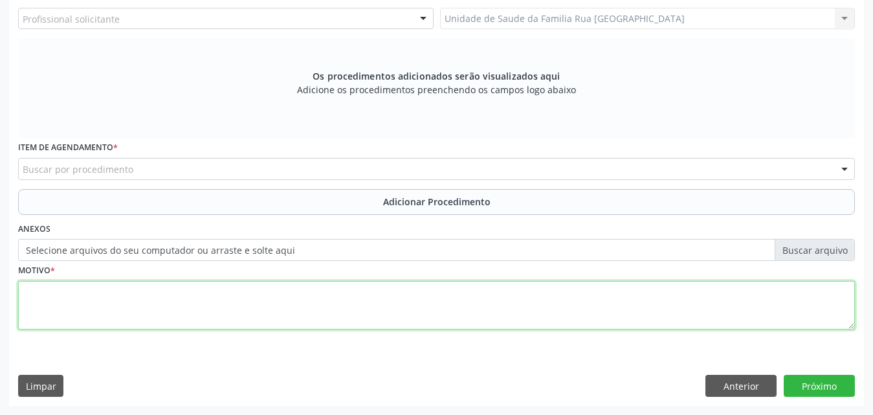
click at [350, 302] on textarea at bounding box center [436, 305] width 836 height 49
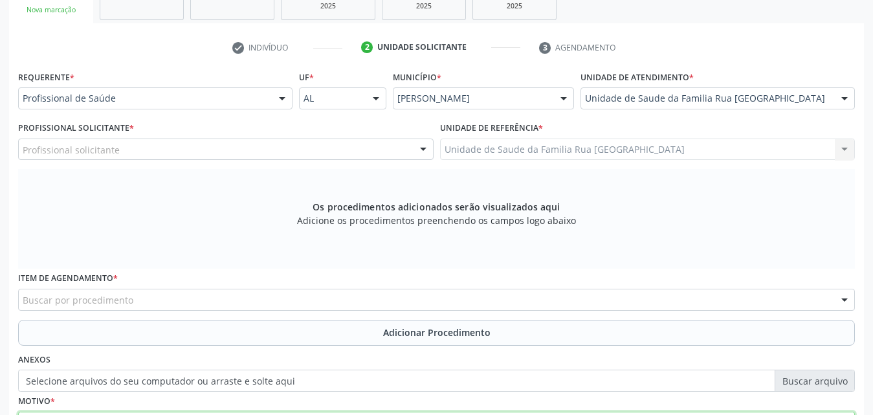
scroll to position [233, 0]
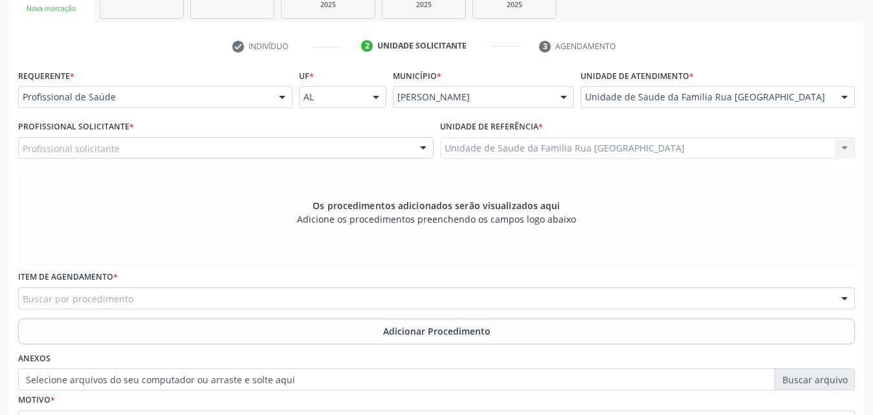
click at [278, 100] on div at bounding box center [281, 98] width 19 height 22
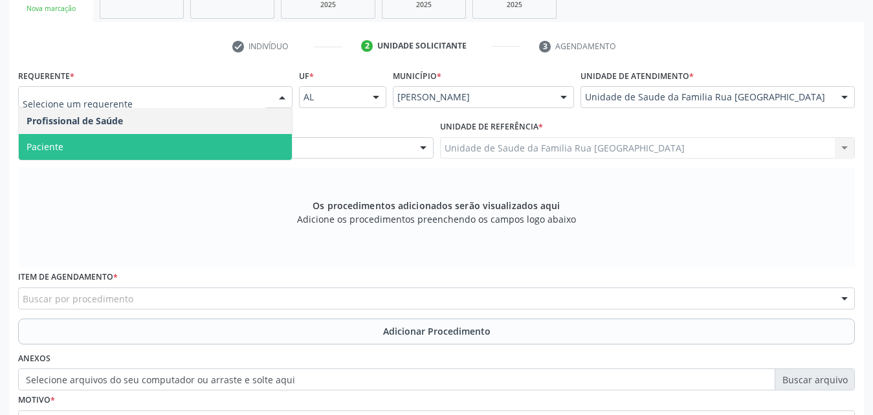
click at [188, 142] on span "Paciente" at bounding box center [155, 147] width 273 height 26
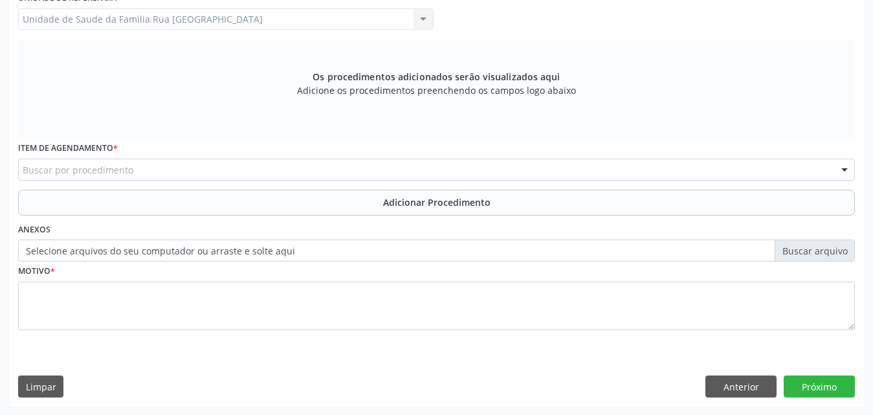
scroll to position [362, 0]
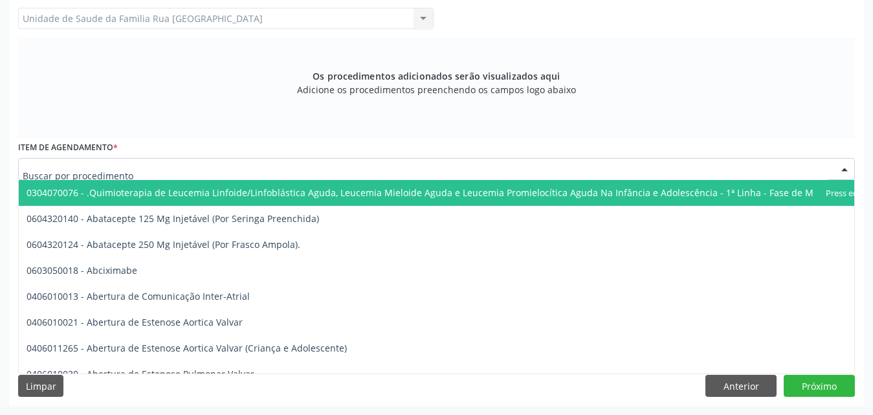
click at [195, 170] on div at bounding box center [436, 169] width 836 height 22
click at [217, 171] on input "text" at bounding box center [425, 175] width 805 height 26
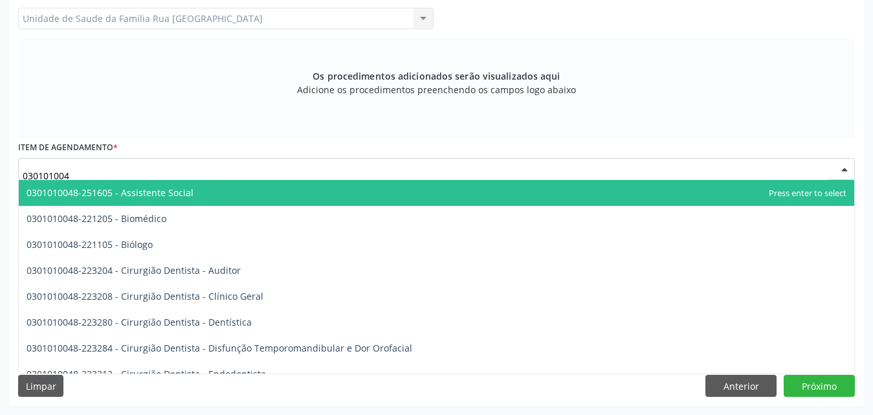
type input "0301010048"
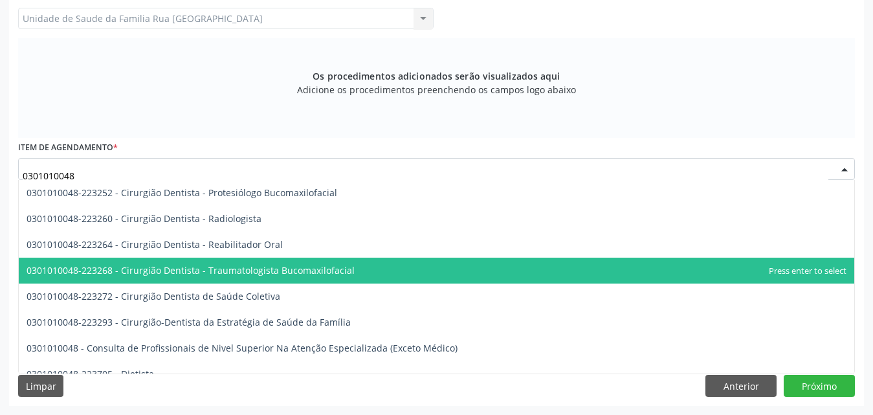
scroll to position [582, 0]
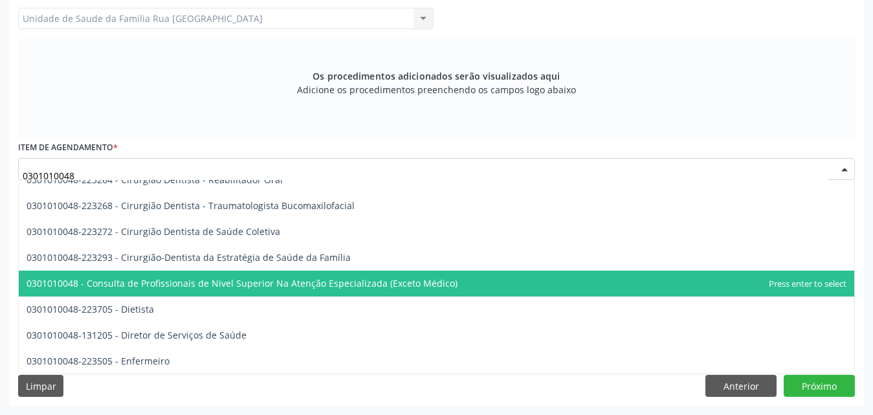
click at [243, 279] on span "0301010048 - Consulta de Profissionais de Nivel Superior Na Atenção Especializa…" at bounding box center [242, 283] width 431 height 12
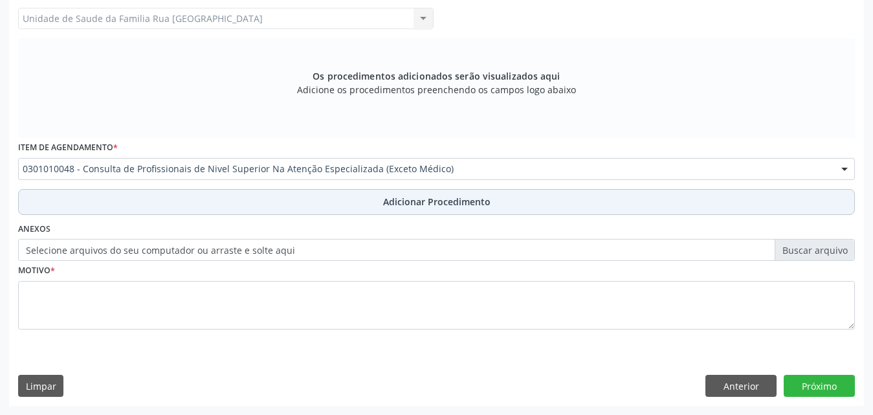
click at [408, 202] on span "Adicionar Procedimento" at bounding box center [436, 202] width 107 height 14
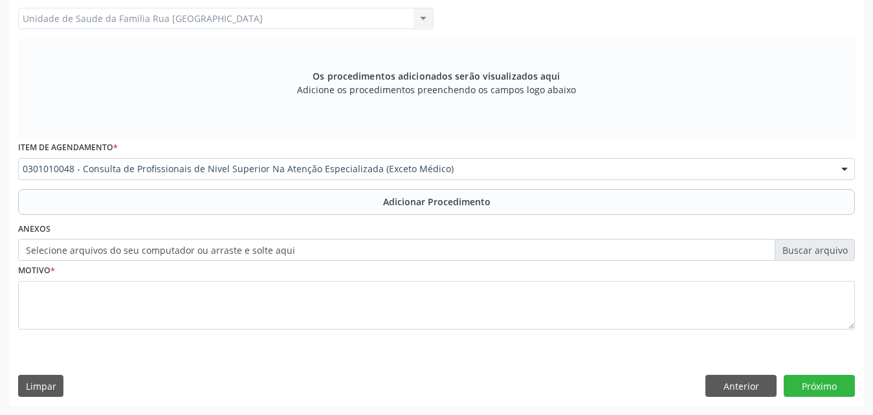
scroll to position [313, 0]
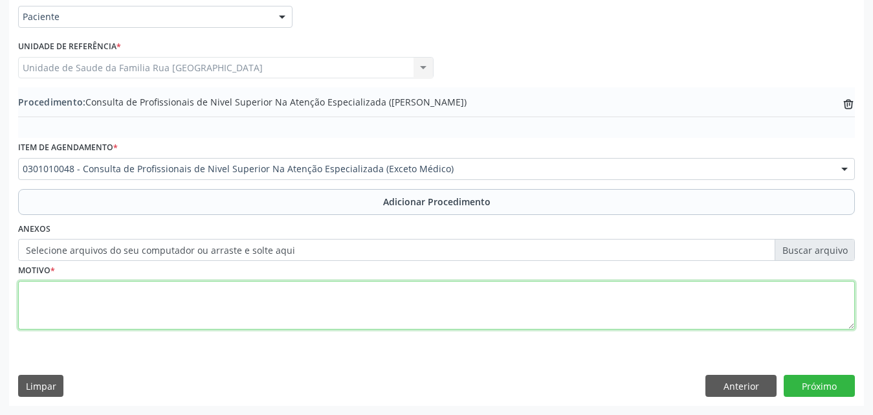
click at [104, 327] on textarea at bounding box center [436, 305] width 836 height 49
type textarea "CONSULTA EM FISIOTERAPIA, PARALISIA FACIAL A ESQUERDA."
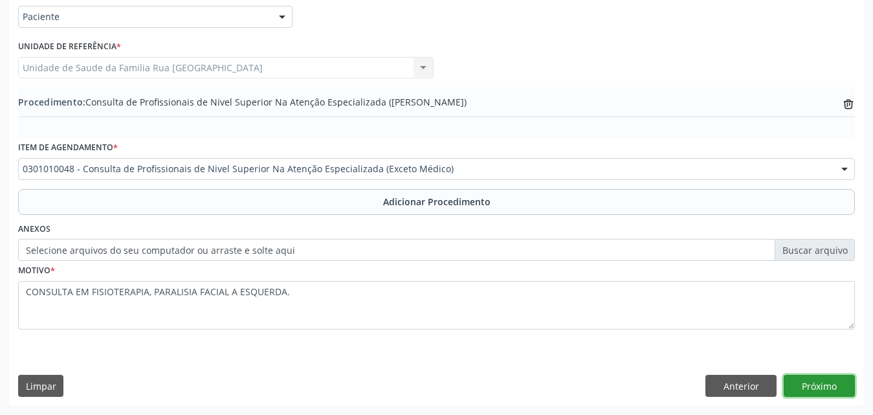
click at [825, 386] on button "Próximo" at bounding box center [818, 386] width 71 height 22
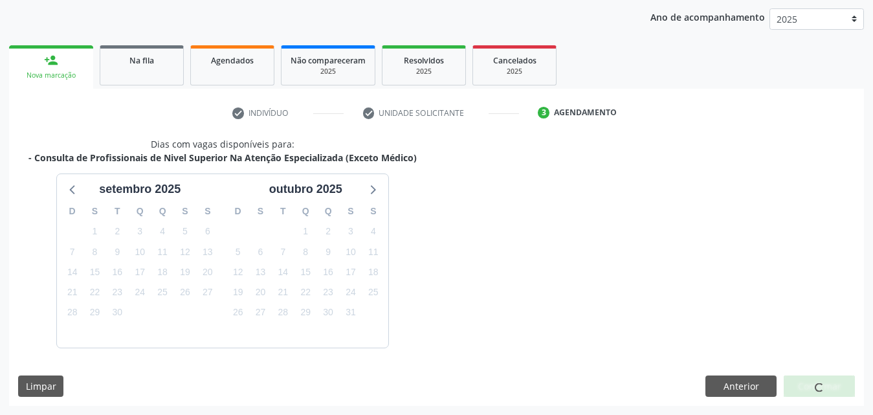
scroll to position [204, 0]
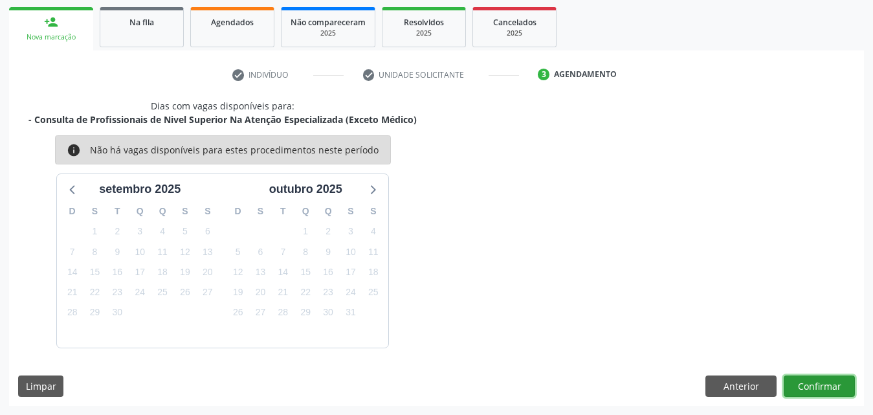
click at [824, 389] on button "Confirmar" at bounding box center [818, 386] width 71 height 22
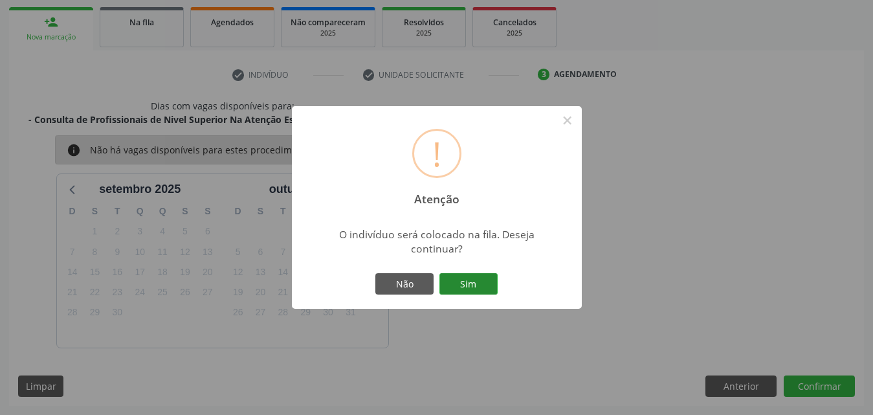
click at [482, 279] on button "Sim" at bounding box center [468, 284] width 58 height 22
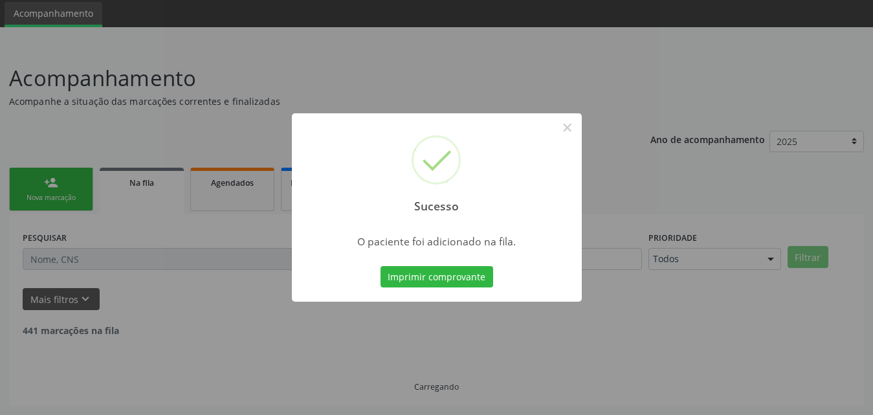
scroll to position [30, 0]
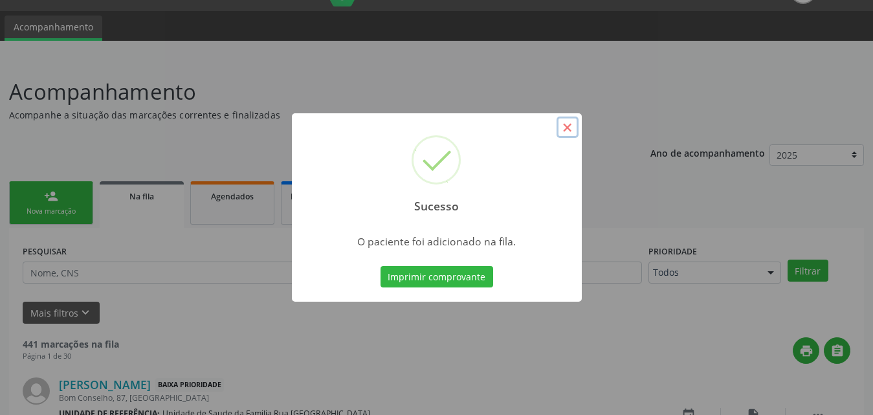
drag, startPoint x: 569, startPoint y: 125, endPoint x: 551, endPoint y: 146, distance: 28.0
click at [568, 126] on button "×" at bounding box center [567, 127] width 22 height 22
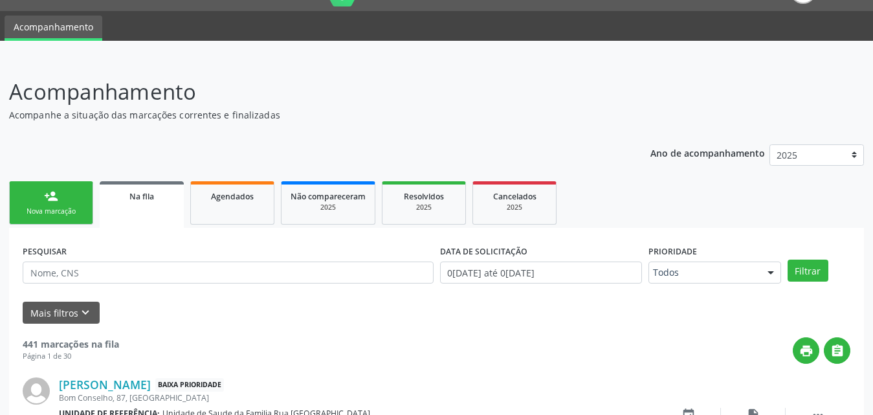
click at [76, 202] on link "person_add Nova marcação" at bounding box center [51, 202] width 84 height 43
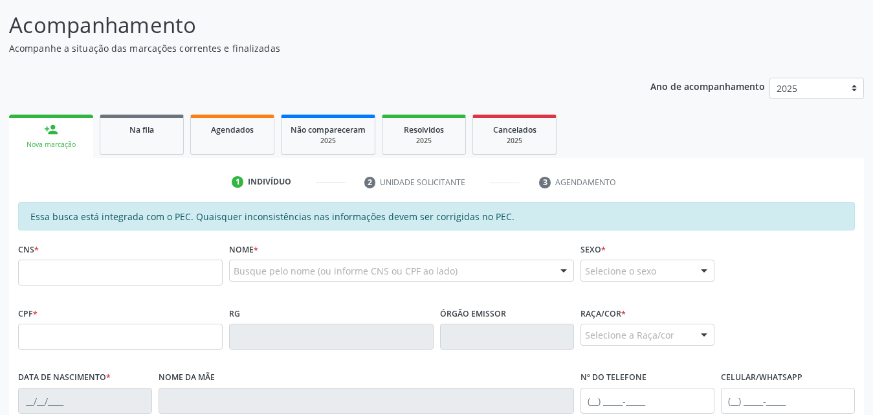
scroll to position [160, 0]
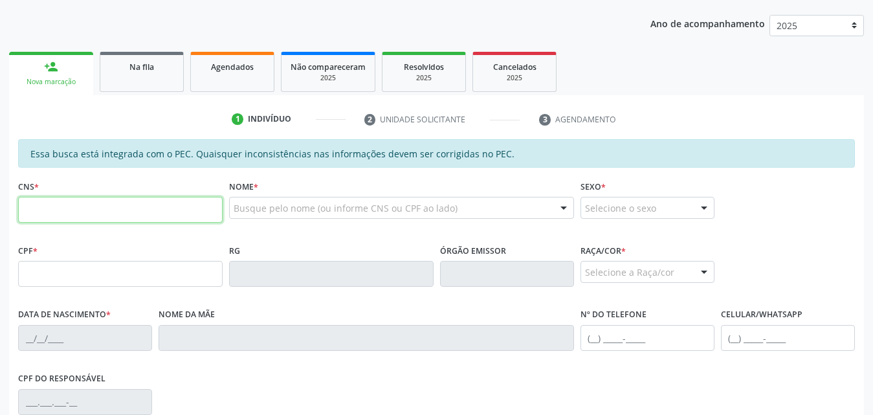
click at [121, 209] on input "text" at bounding box center [120, 210] width 204 height 26
type input "708 0003 8004 5826"
type input "144.148.924-06"
type input "17/03/2004"
type input "Maria Eliane da Silva"
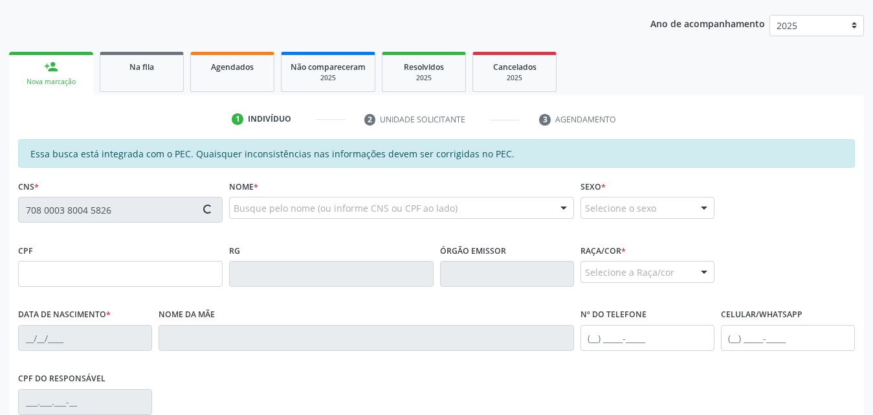
type input "(82) 99410-7148"
type input "S/N"
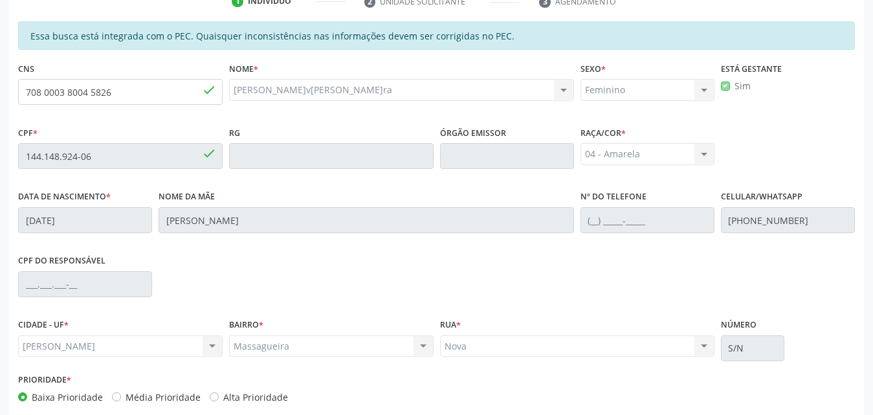
scroll to position [342, 0]
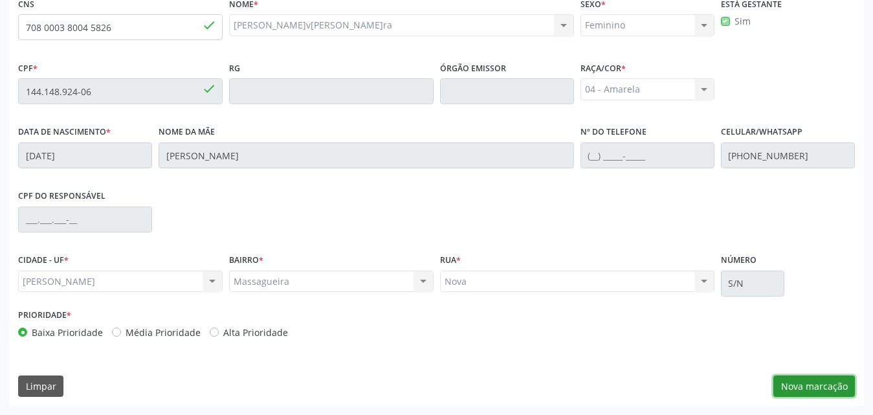
click at [812, 391] on button "Nova marcação" at bounding box center [814, 386] width 82 height 22
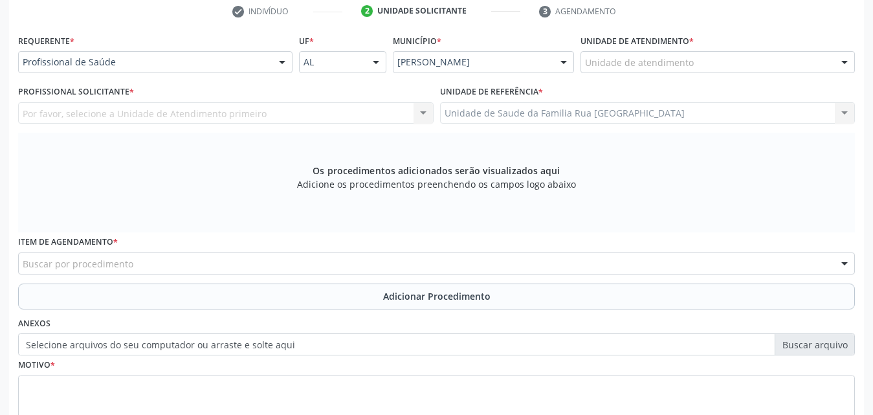
scroll to position [148, 0]
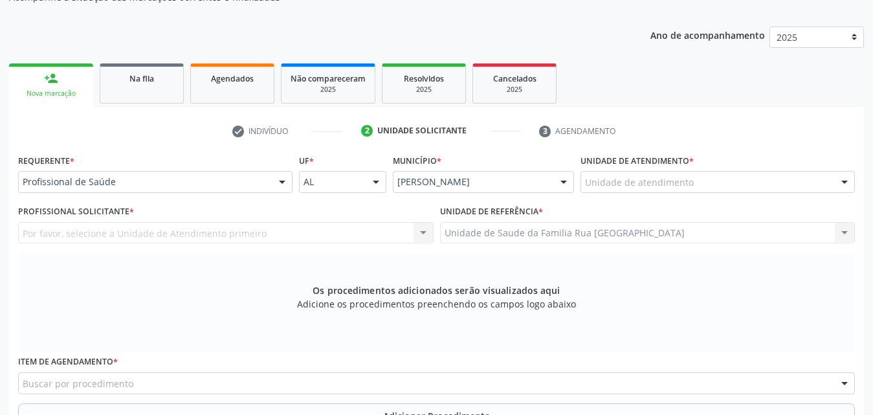
click at [282, 184] on div at bounding box center [281, 182] width 19 height 22
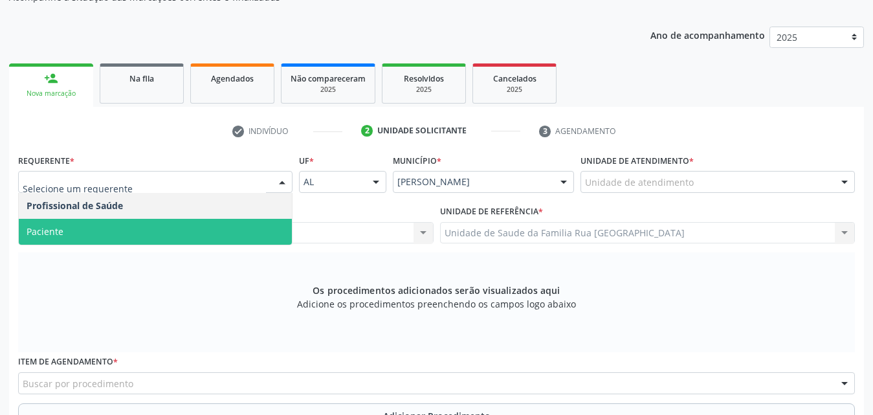
click at [122, 226] on span "Paciente" at bounding box center [155, 232] width 273 height 26
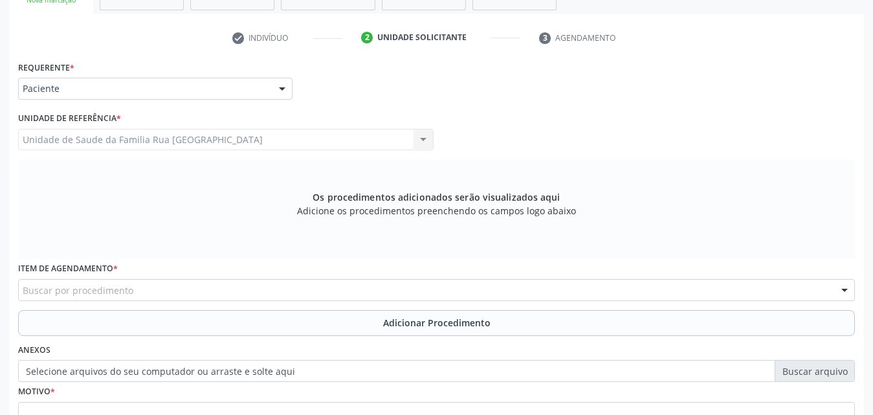
scroll to position [362, 0]
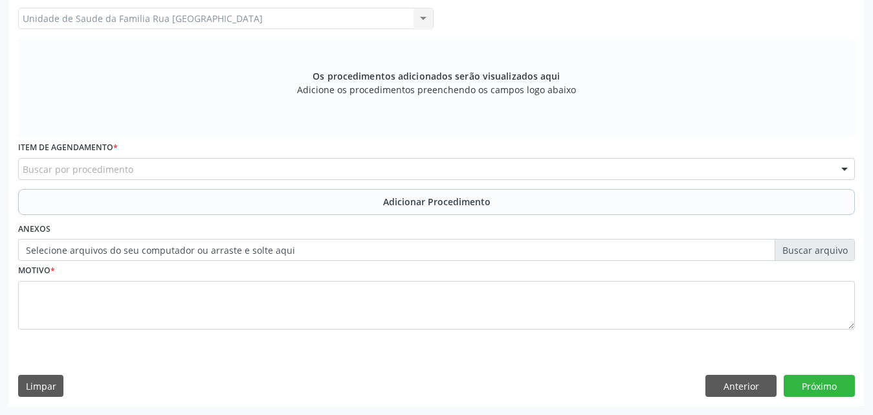
click at [213, 171] on div "Buscar por procedimento" at bounding box center [436, 169] width 836 height 22
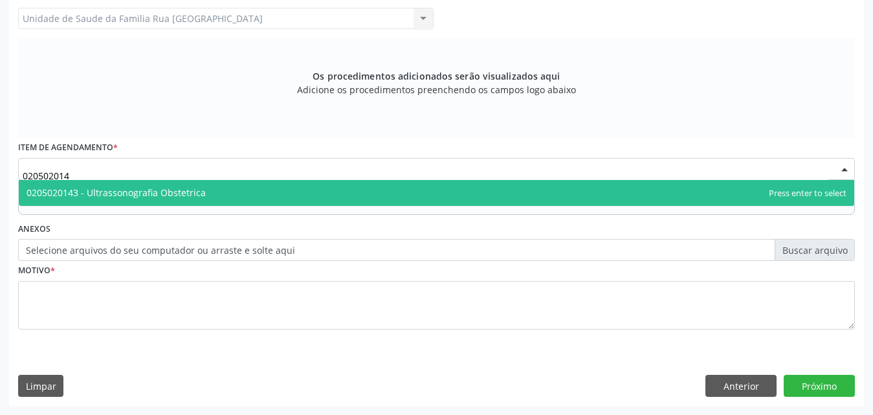
type input "0205020143"
click at [198, 190] on span "0205020143 - Ultrassonografia Obstetrica" at bounding box center [116, 192] width 179 height 12
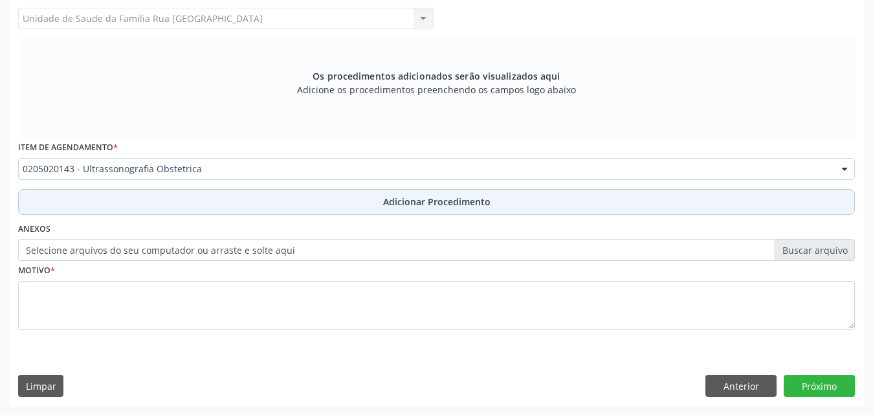
click at [441, 210] on button "Adicionar Procedimento" at bounding box center [436, 202] width 836 height 26
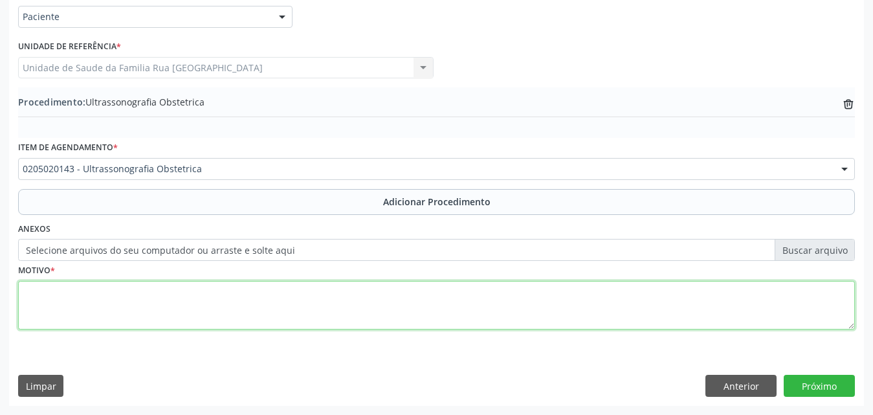
click at [147, 293] on textarea at bounding box center [436, 305] width 836 height 49
type textarea "GESTACAO."
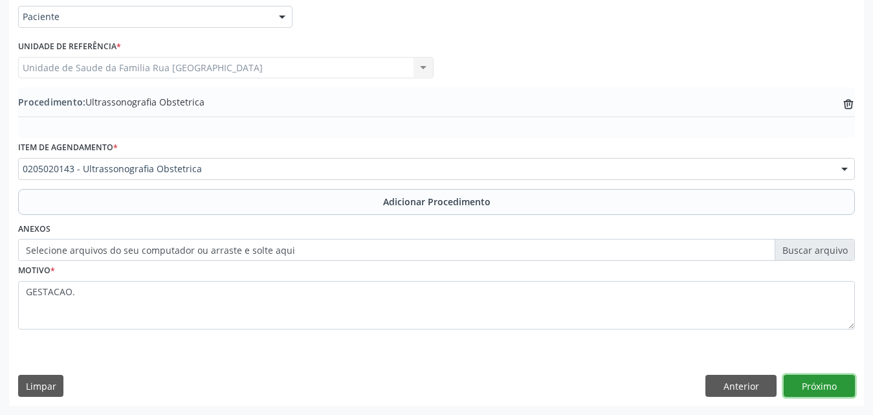
click at [811, 385] on button "Próximo" at bounding box center [818, 386] width 71 height 22
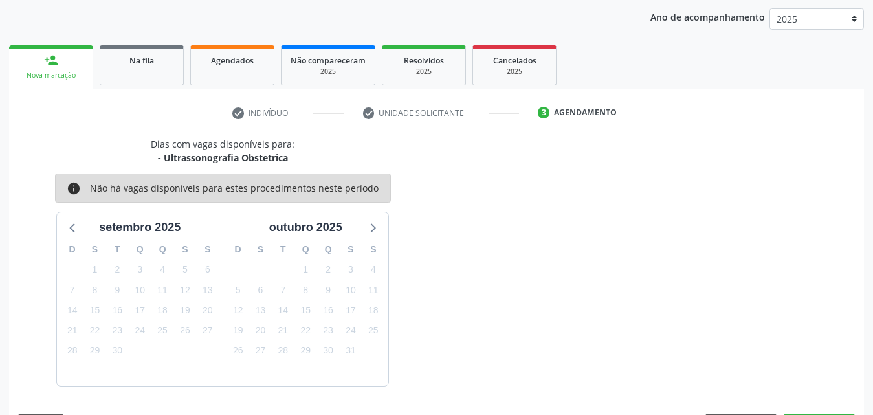
scroll to position [204, 0]
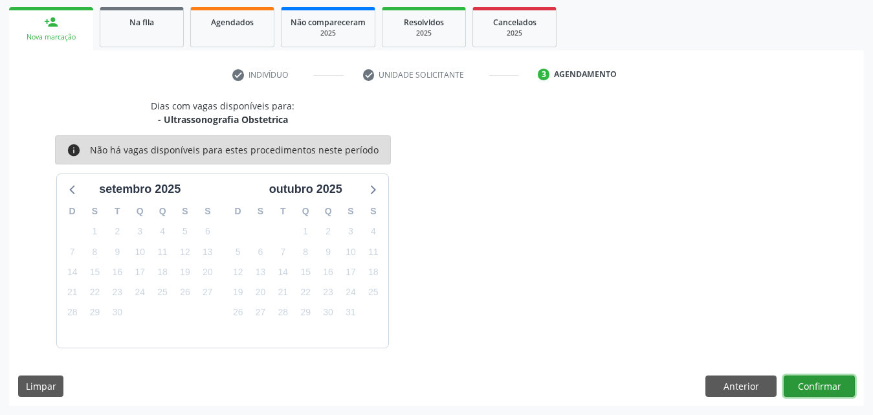
click at [822, 389] on button "Confirmar" at bounding box center [818, 386] width 71 height 22
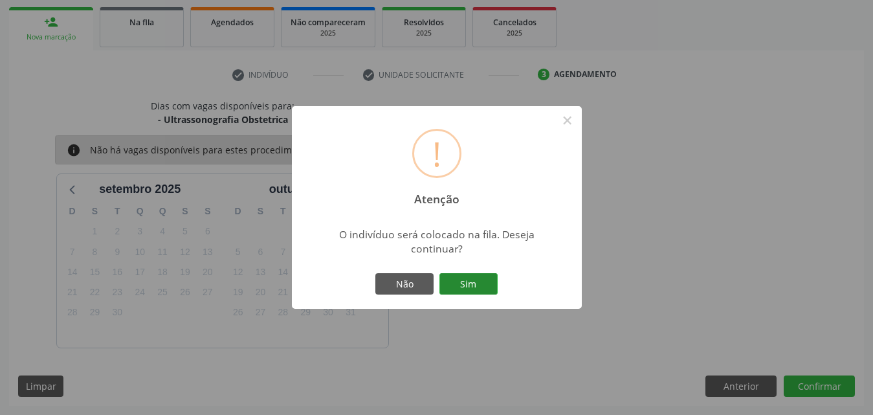
click at [479, 284] on button "Sim" at bounding box center [468, 284] width 58 height 22
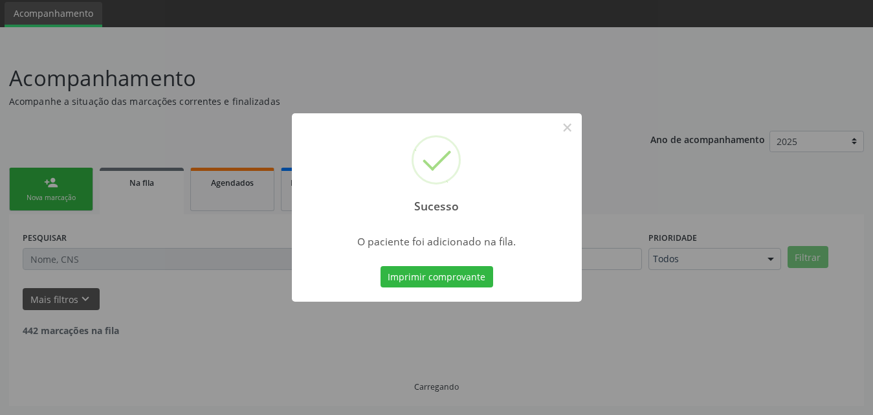
scroll to position [30, 0]
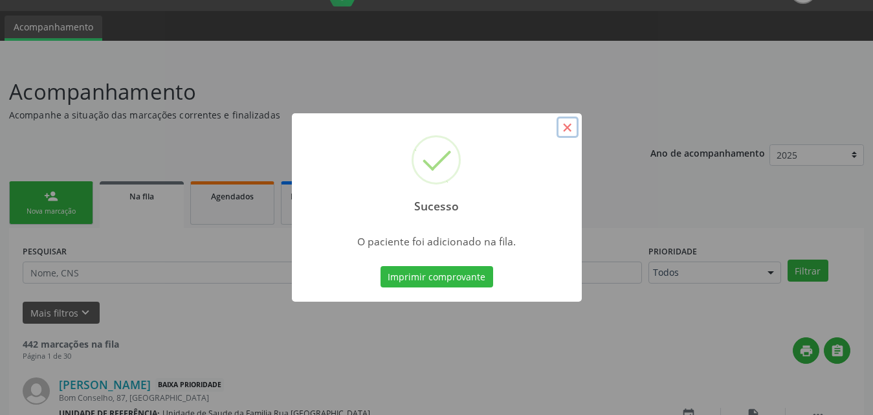
click at [567, 129] on button "×" at bounding box center [567, 127] width 22 height 22
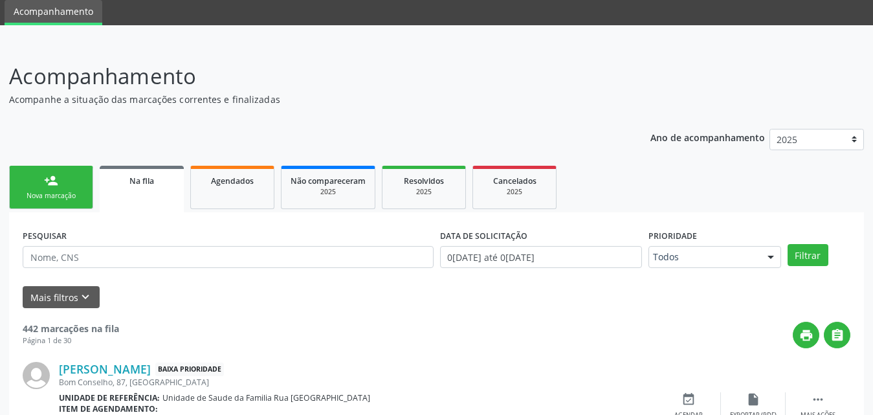
scroll to position [160, 0]
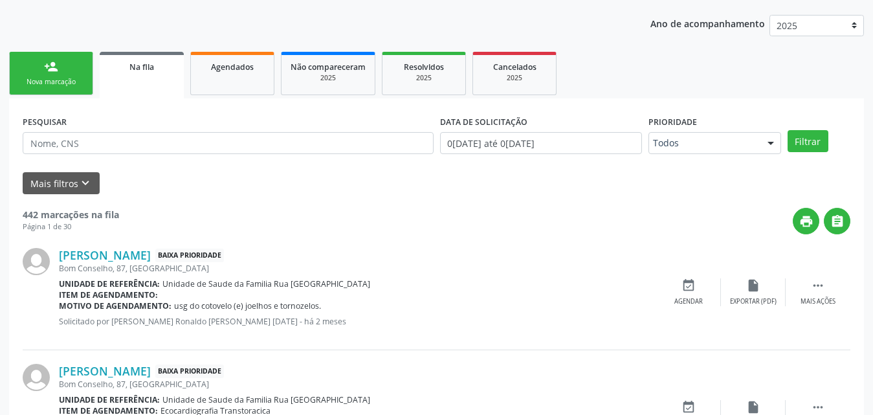
click at [71, 80] on div "Nova marcação" at bounding box center [51, 82] width 65 height 10
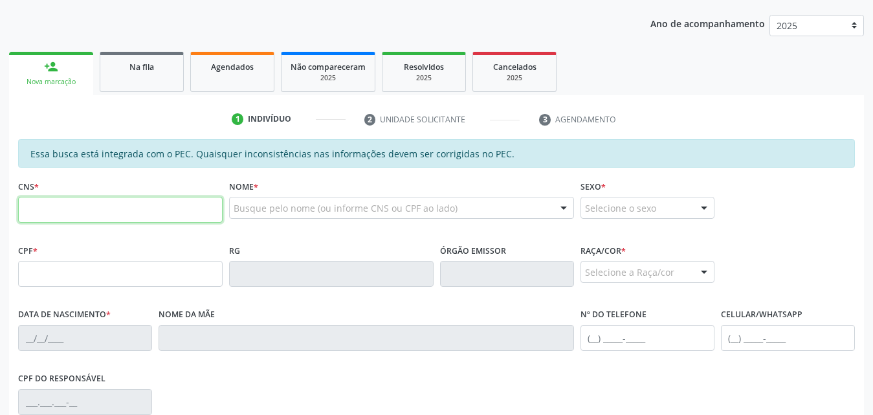
click at [175, 214] on input "text" at bounding box center [120, 210] width 204 height 26
type input "705 2024 9577 8279"
type input "072.981.464-59"
type input "25[DATE]"
type input "[PERSON_NAME] das [PERSON_NAME]"
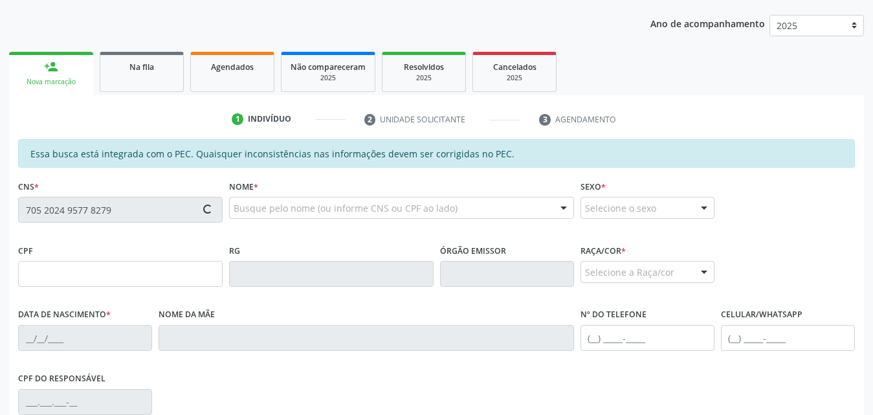
type input "[PHONE_NUMBER]"
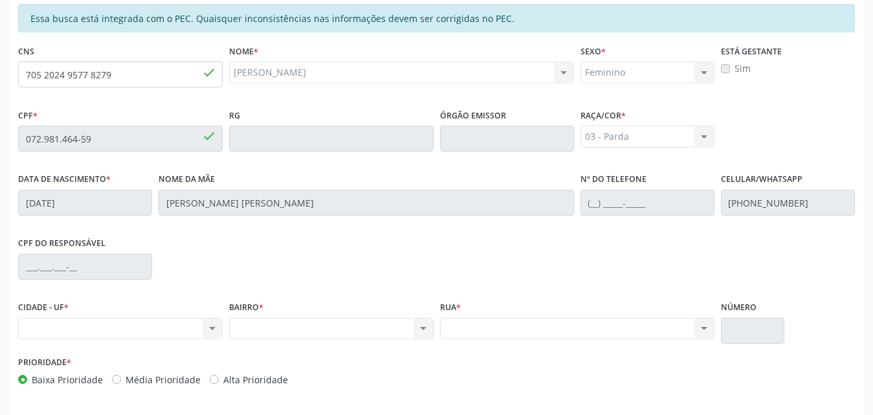
scroll to position [342, 0]
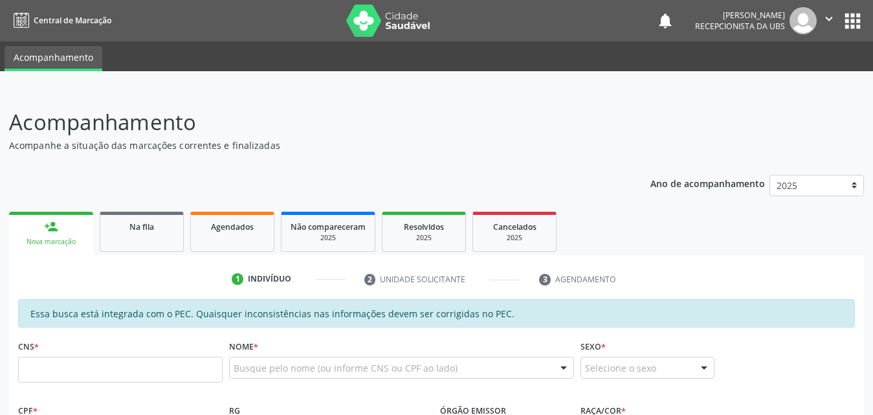
click at [62, 230] on link "person_add Nova marcação" at bounding box center [51, 233] width 84 height 43
click at [152, 376] on input "text" at bounding box center [120, 369] width 204 height 26
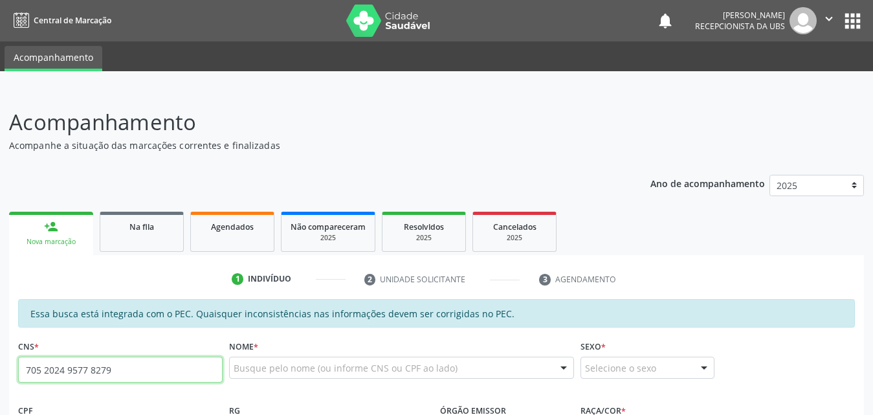
type input "705 2024 9577 8279"
type input "072.981.464-59"
type input "25[DATE]"
type input "[PERSON_NAME] das [PERSON_NAME]"
type input "[PHONE_NUMBER]"
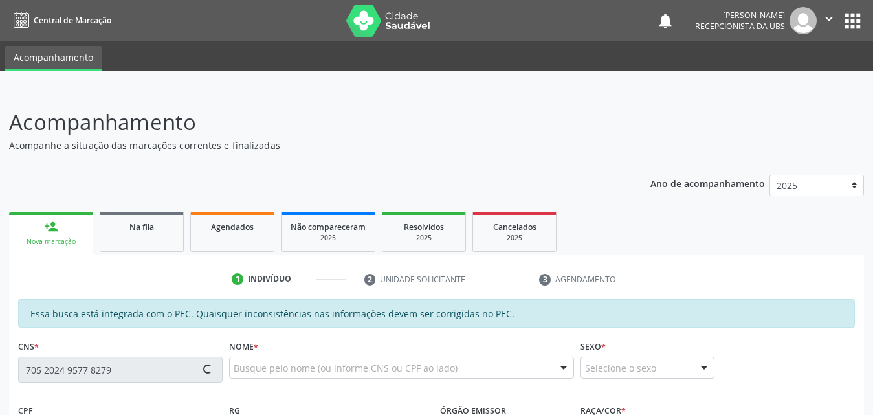
type input "S/N"
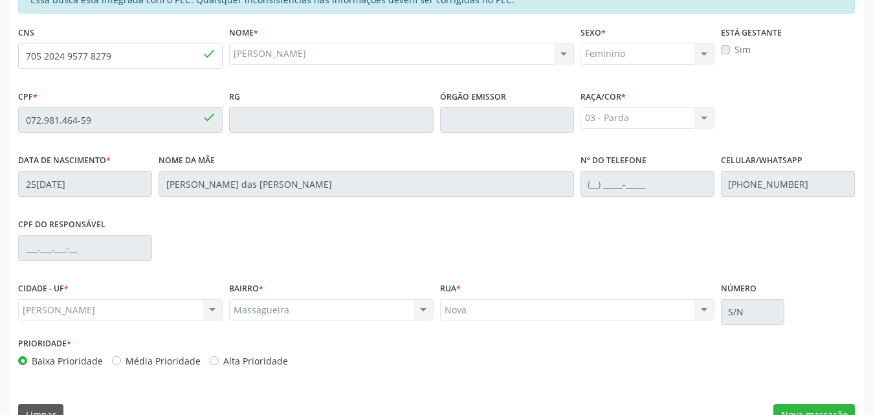
scroll to position [342, 0]
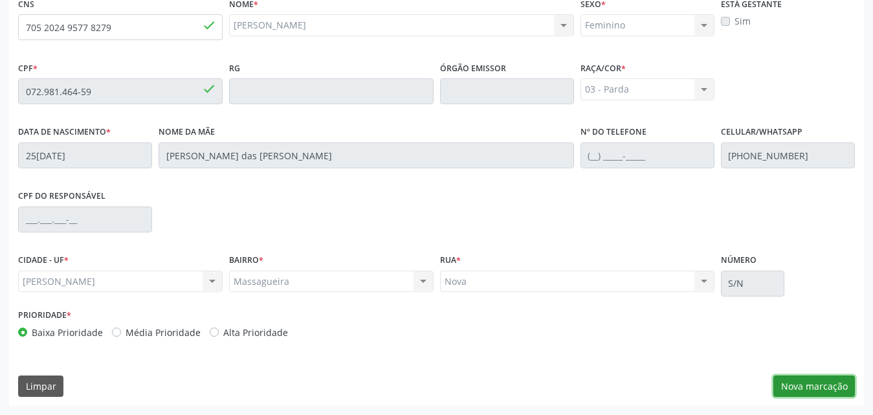
click at [828, 389] on button "Nova marcação" at bounding box center [814, 386] width 82 height 22
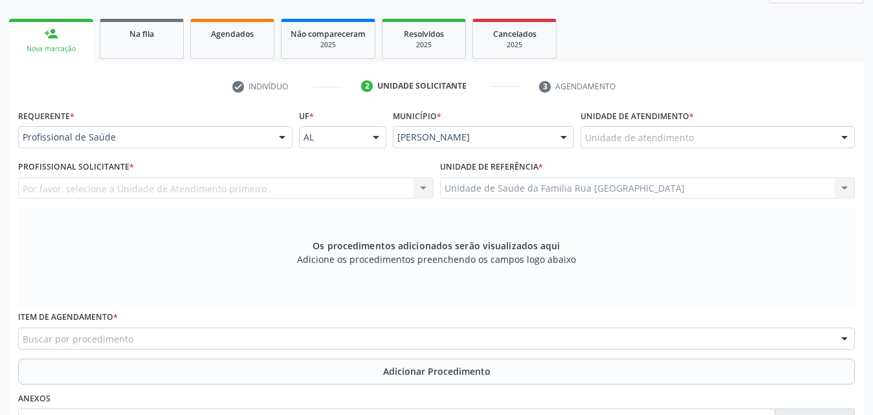
scroll to position [194, 0]
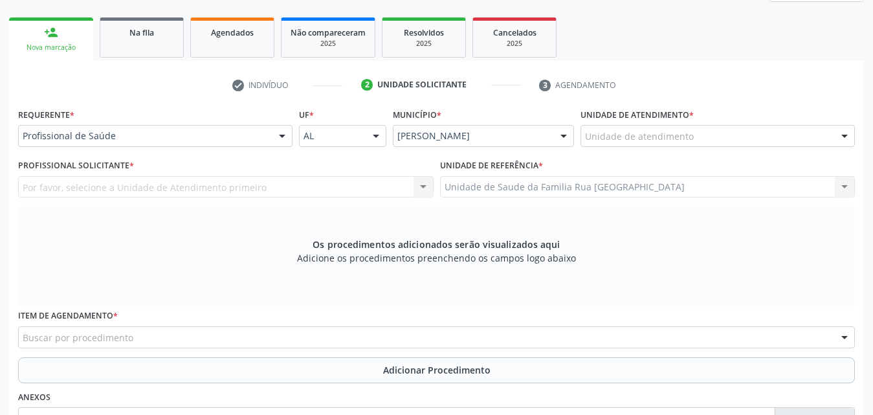
click at [798, 135] on div "Unidade de atendimento" at bounding box center [717, 136] width 274 height 22
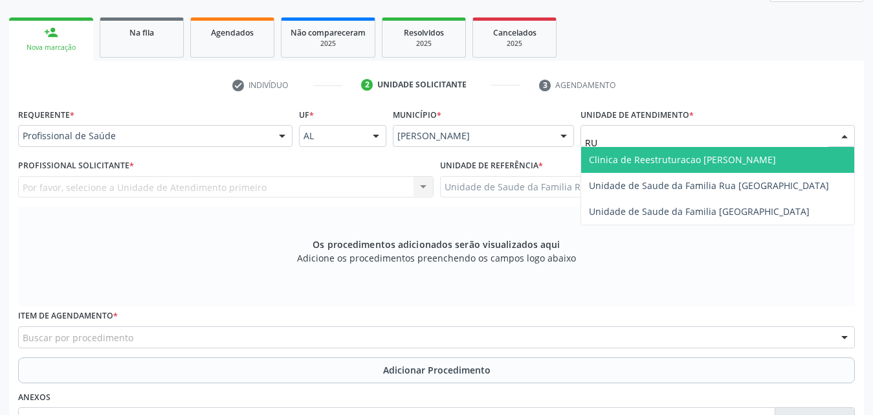
type input "RUA"
click at [786, 157] on span "Unidade de Saude da Familia Rua [GEOGRAPHIC_DATA]" at bounding box center [709, 159] width 240 height 12
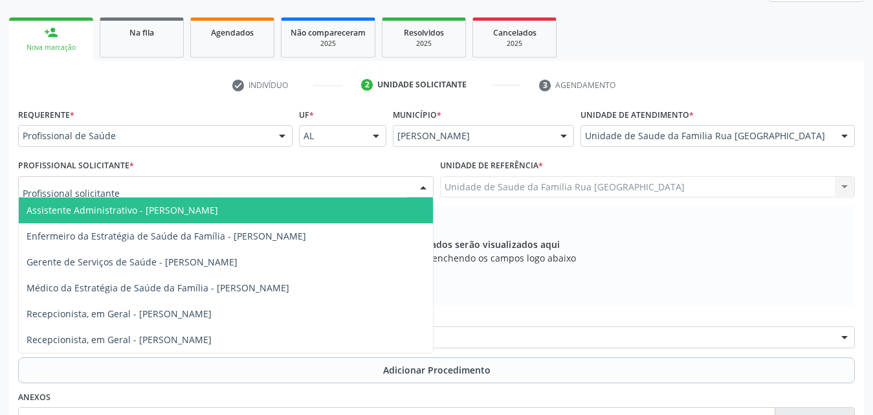
click at [216, 185] on div at bounding box center [225, 187] width 415 height 22
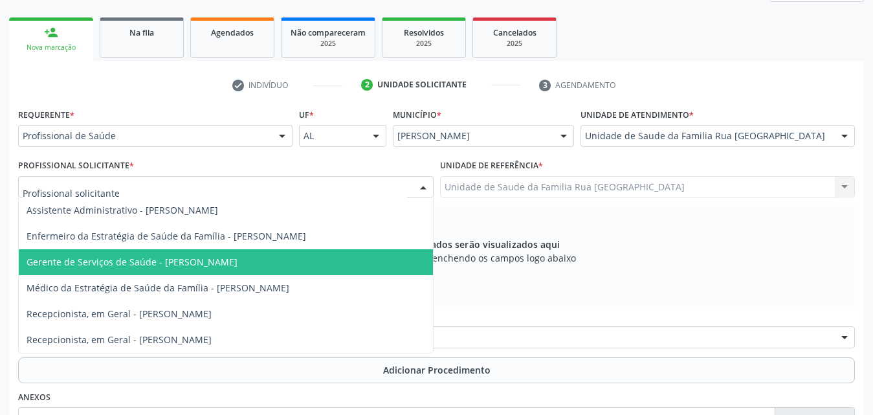
scroll to position [259, 0]
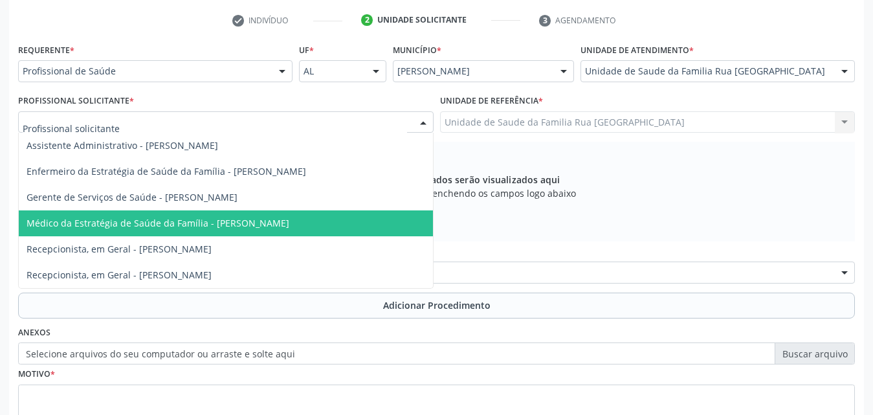
click at [231, 226] on span "Médico da Estratégia de Saúde da Família - [PERSON_NAME]" at bounding box center [158, 223] width 263 height 12
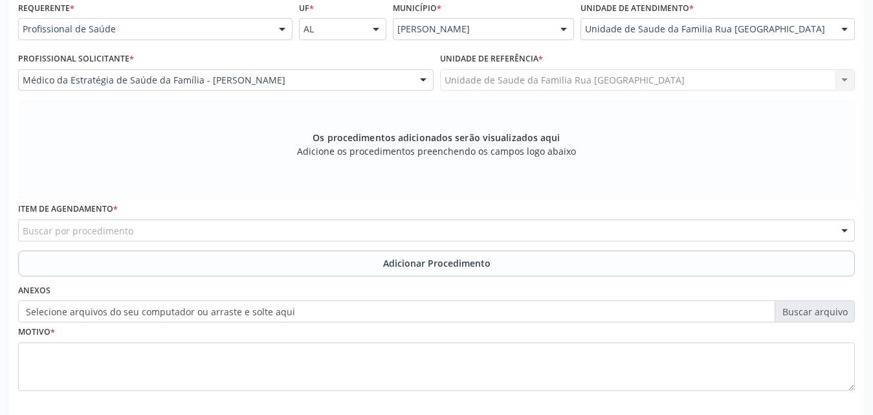
scroll to position [323, 0]
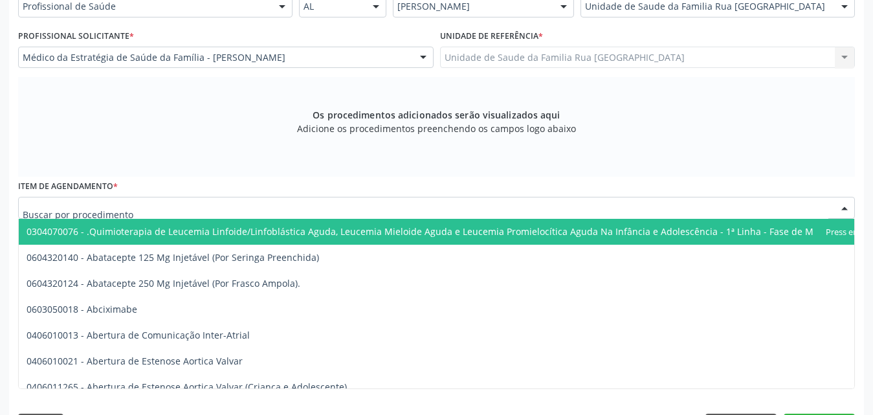
click at [213, 212] on div at bounding box center [436, 208] width 836 height 22
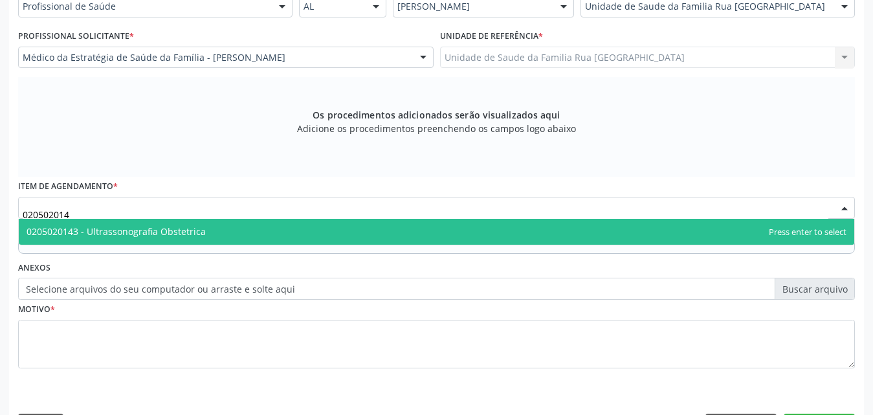
type input "0205020143"
click at [216, 228] on span "0205020143 - Ultrassonografia Obstetrica" at bounding box center [436, 232] width 835 height 26
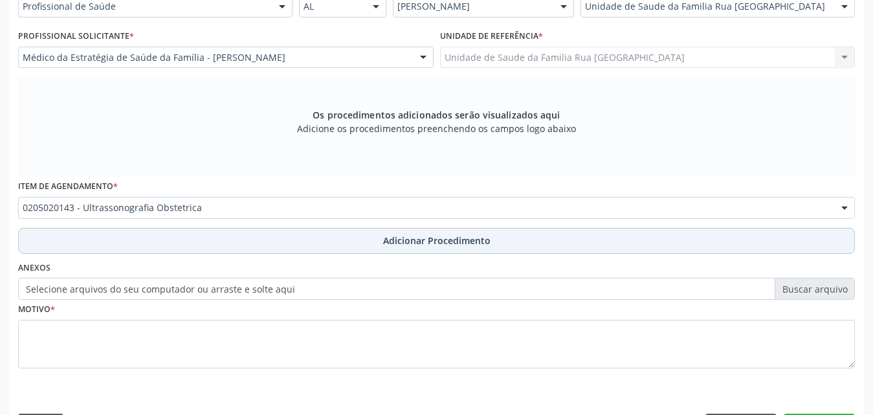
click at [397, 241] on span "Adicionar Procedimento" at bounding box center [436, 241] width 107 height 14
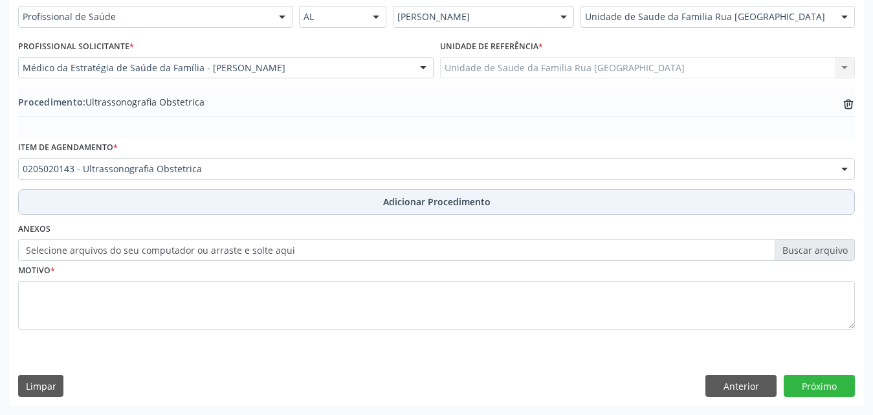
scroll to position [313, 0]
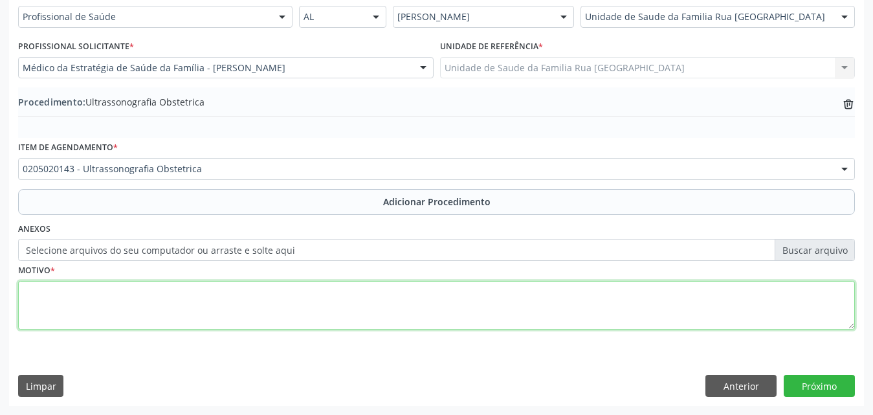
click at [171, 312] on textarea at bounding box center [436, 305] width 836 height 49
type textarea "AVALIACAO , SUPERVISAO DE GRAVIDEZ."
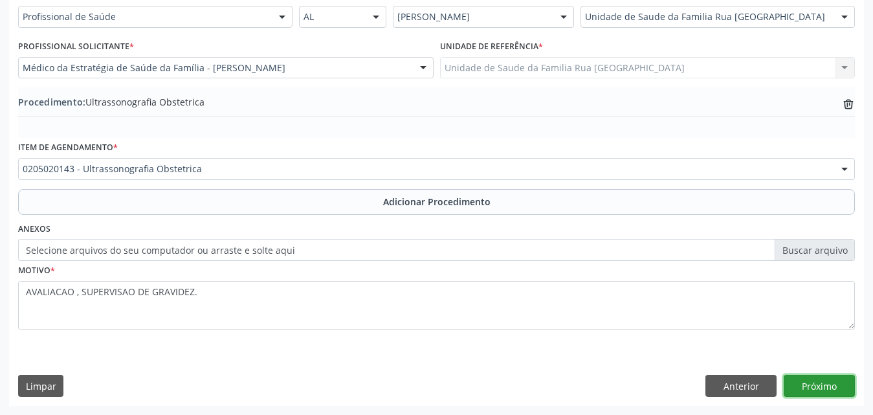
click at [820, 387] on button "Próximo" at bounding box center [818, 386] width 71 height 22
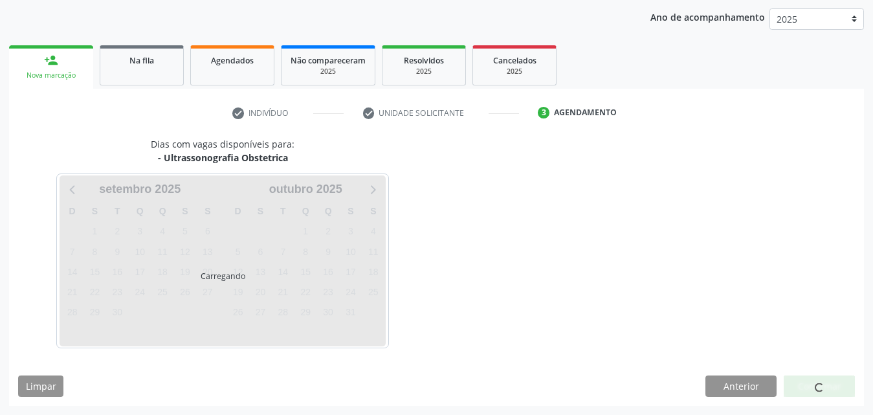
scroll to position [204, 0]
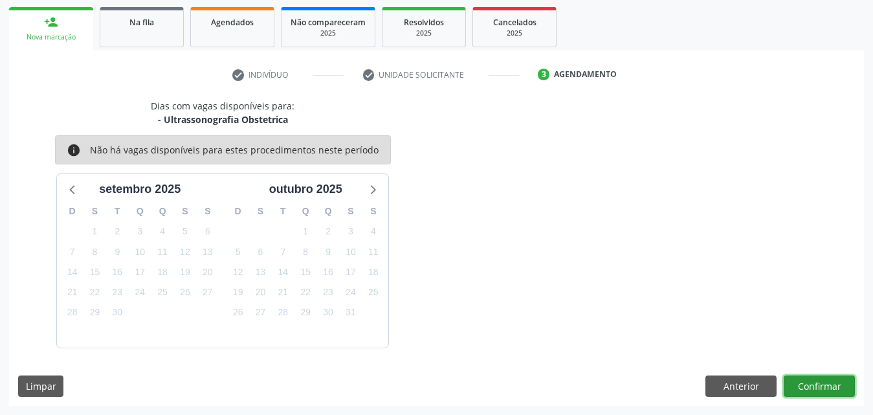
click at [818, 391] on button "Confirmar" at bounding box center [818, 386] width 71 height 22
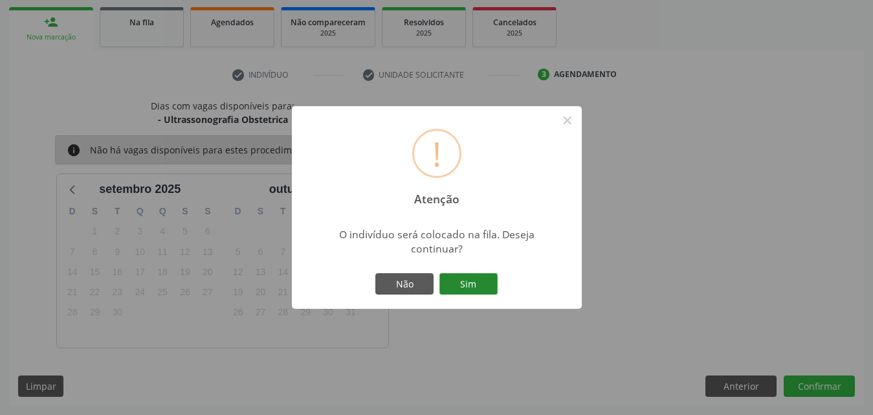
click at [486, 278] on button "Sim" at bounding box center [468, 284] width 58 height 22
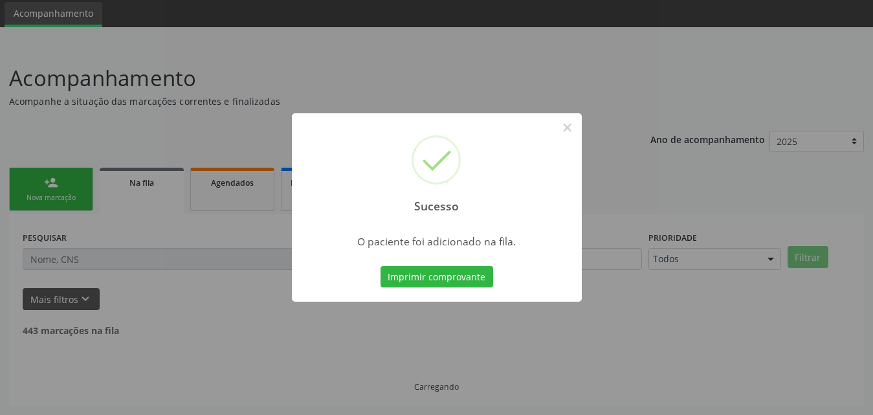
scroll to position [30, 0]
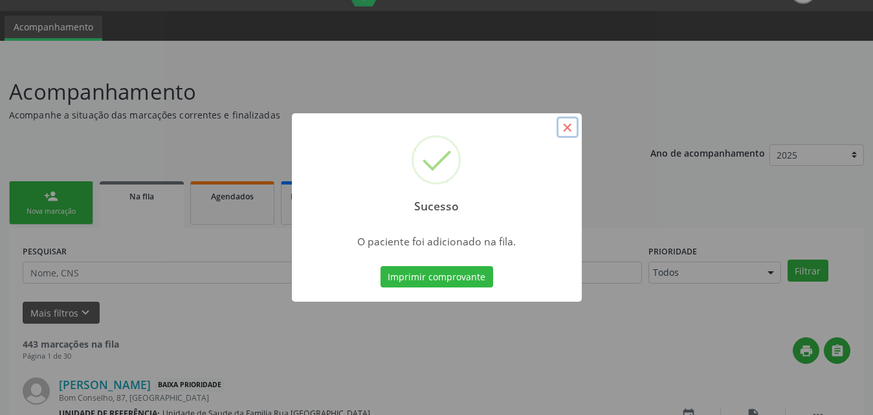
click at [573, 127] on button "×" at bounding box center [567, 127] width 22 height 22
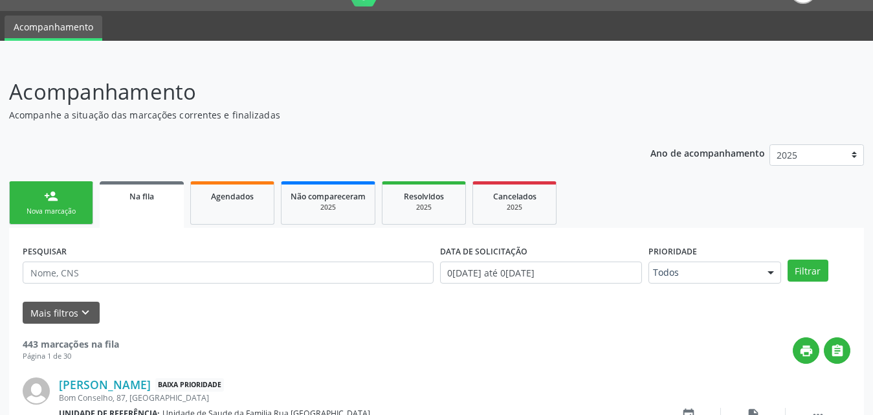
click at [156, 202] on div "Na fila" at bounding box center [142, 196] width 66 height 14
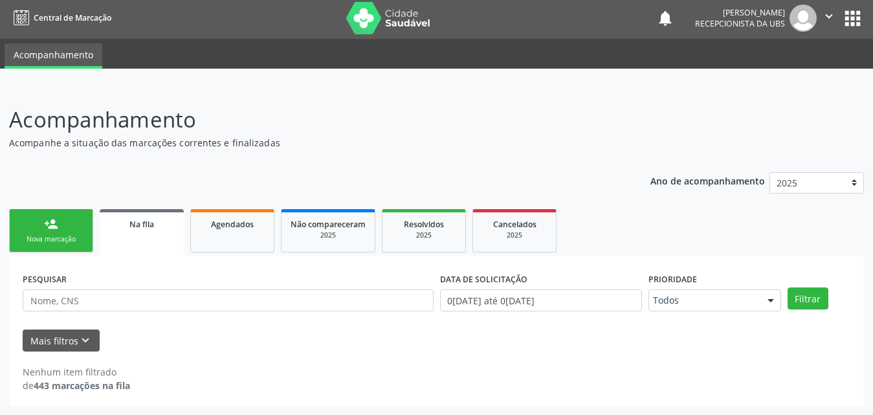
click at [151, 223] on span "Na fila" at bounding box center [141, 224] width 25 height 11
click at [245, 224] on span "Agendados" at bounding box center [232, 224] width 43 height 11
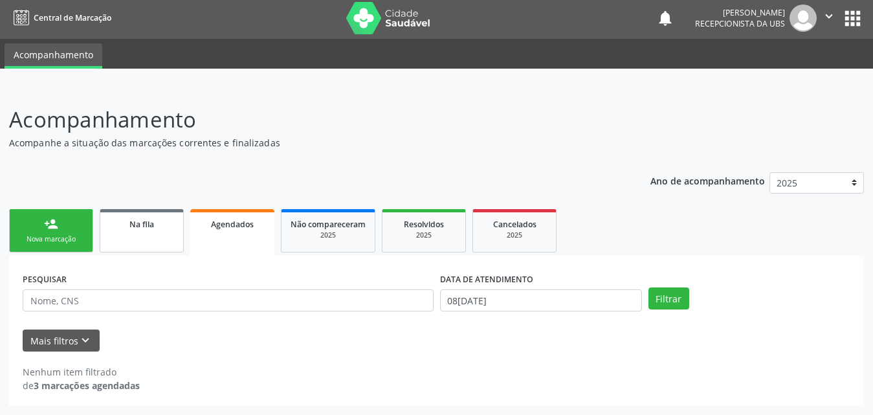
click at [153, 232] on link "Na fila" at bounding box center [142, 230] width 84 height 43
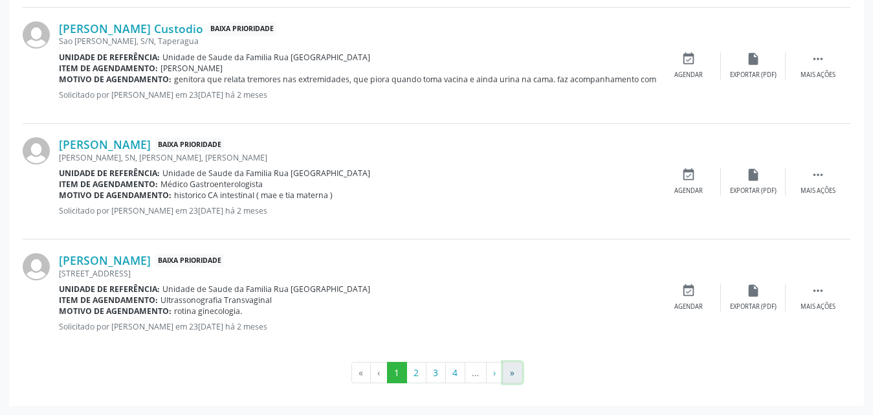
click at [508, 371] on button "»" at bounding box center [512, 373] width 19 height 22
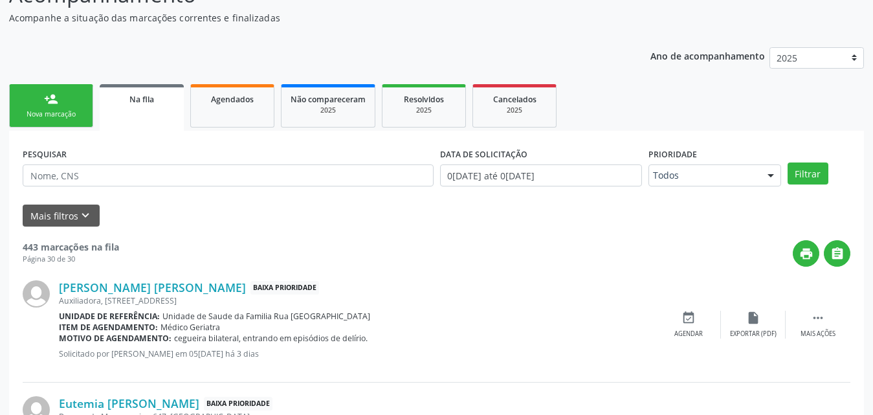
scroll to position [0, 0]
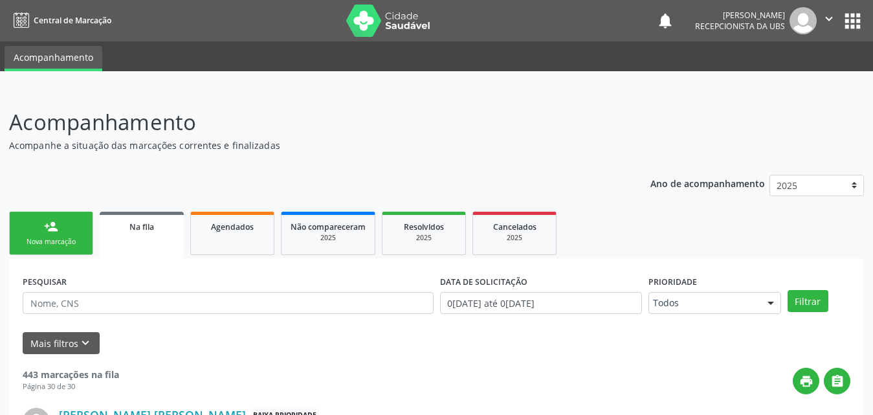
click at [47, 236] on link "person_add Nova marcação" at bounding box center [51, 233] width 84 height 43
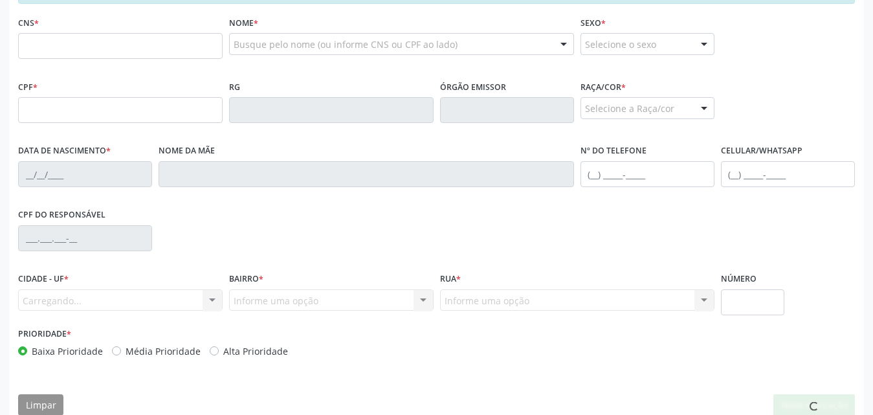
scroll to position [129, 0]
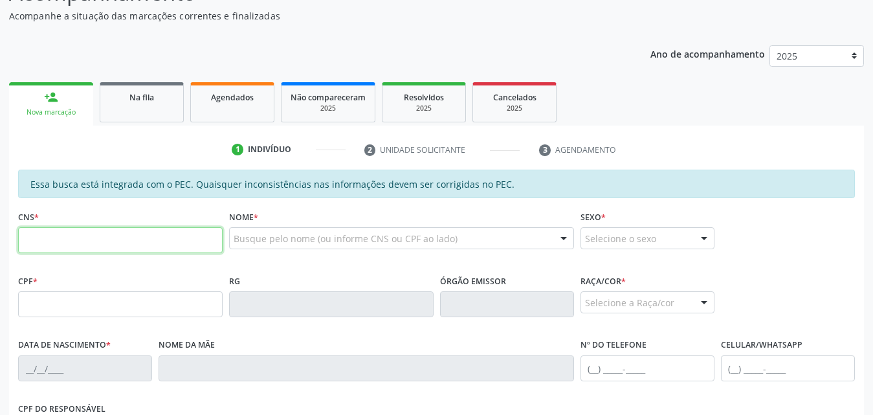
click at [111, 232] on input "text" at bounding box center [120, 240] width 204 height 26
type input "708 7041 0446 5791"
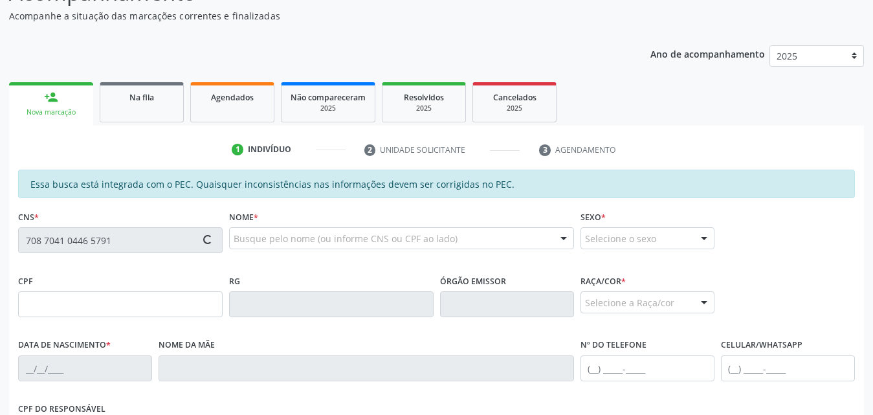
type input "083.131.494-00"
type input "28[DATE]"
type input "[PERSON_NAME]"
type input "[PHONE_NUMBER]"
type input "S/N"
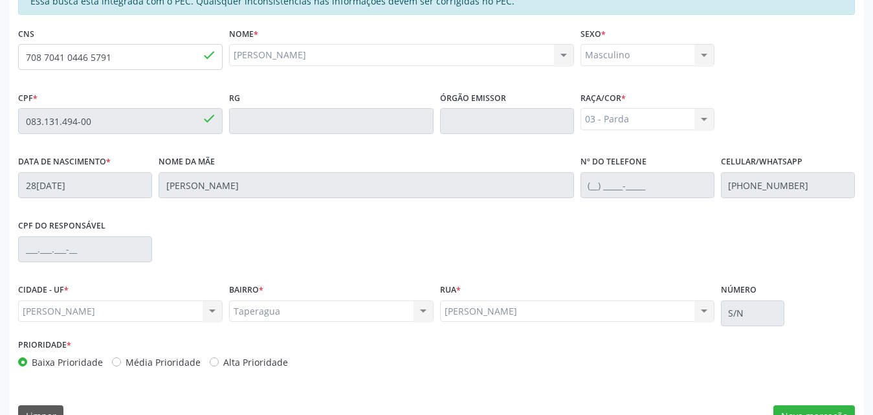
scroll to position [342, 0]
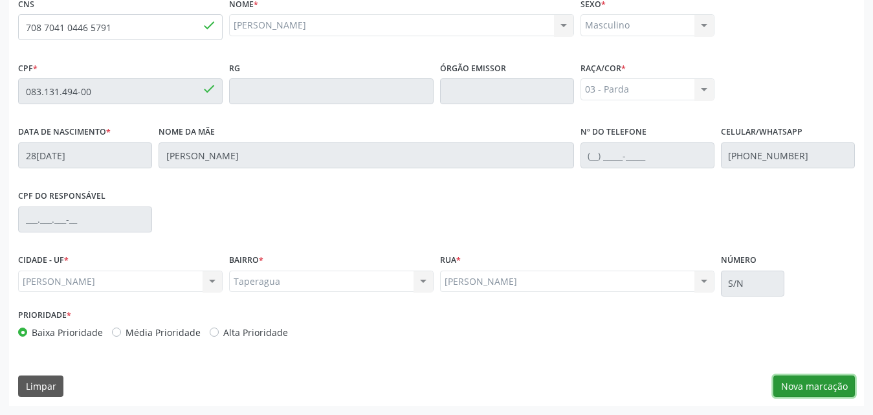
click at [792, 382] on button "Nova marcação" at bounding box center [814, 386] width 82 height 22
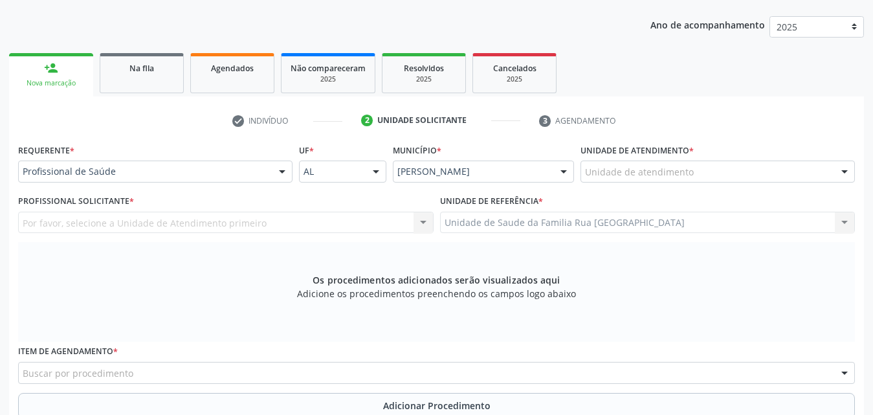
scroll to position [148, 0]
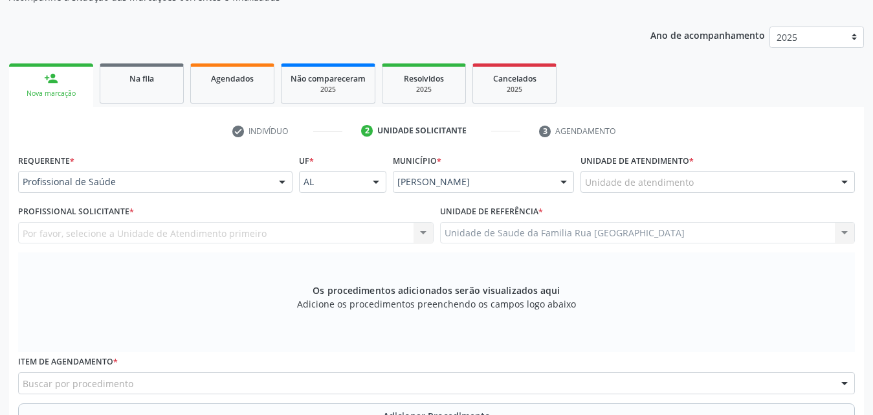
click at [281, 183] on div at bounding box center [281, 182] width 19 height 22
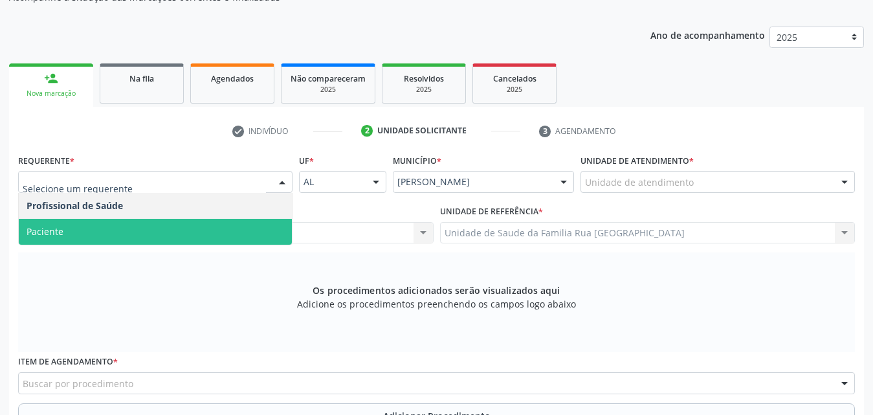
drag, startPoint x: 94, startPoint y: 225, endPoint x: 106, endPoint y: 208, distance: 20.8
click at [94, 226] on span "Paciente" at bounding box center [155, 232] width 273 height 26
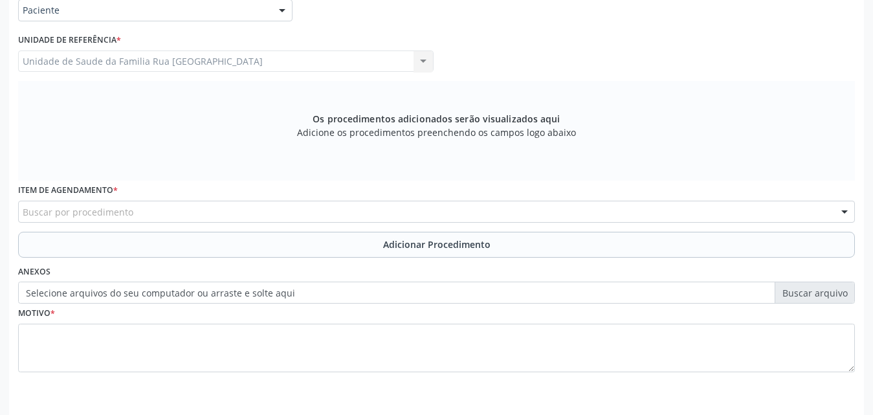
scroll to position [342, 0]
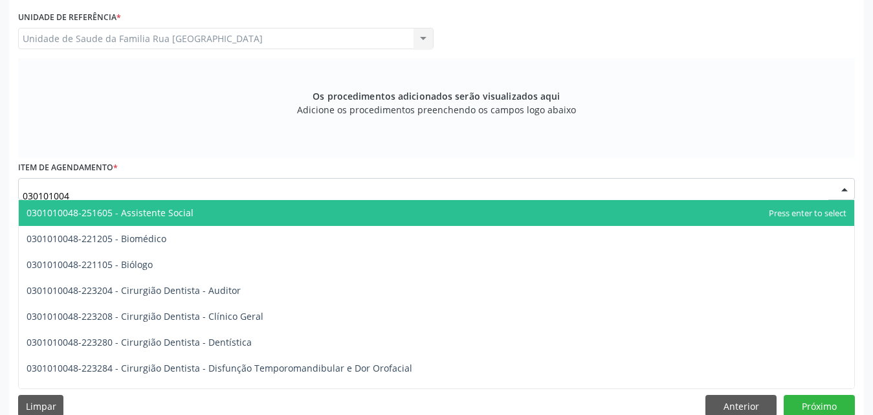
type input "0301010048"
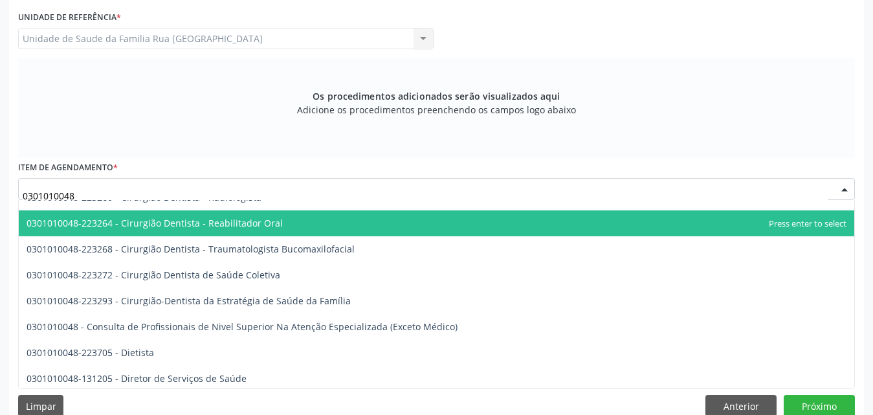
scroll to position [582, 0]
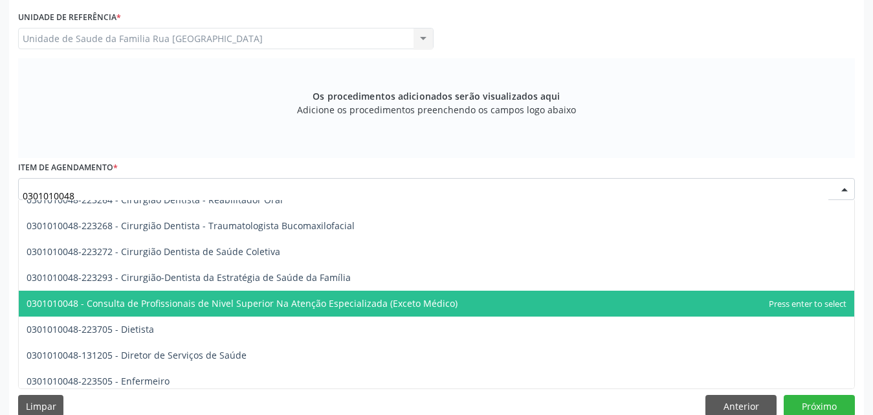
click at [277, 311] on span "0301010048 - Consulta de Profissionais de Nivel Superior Na Atenção Especializa…" at bounding box center [436, 303] width 835 height 26
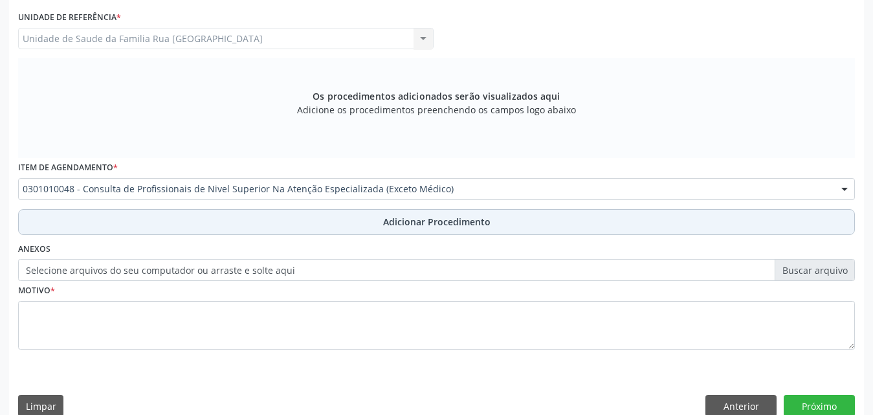
click at [441, 221] on span "Adicionar Procedimento" at bounding box center [436, 222] width 107 height 14
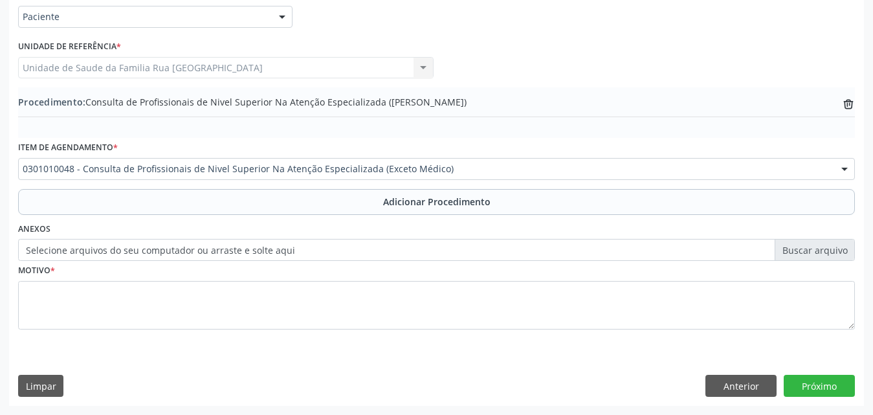
scroll to position [313, 0]
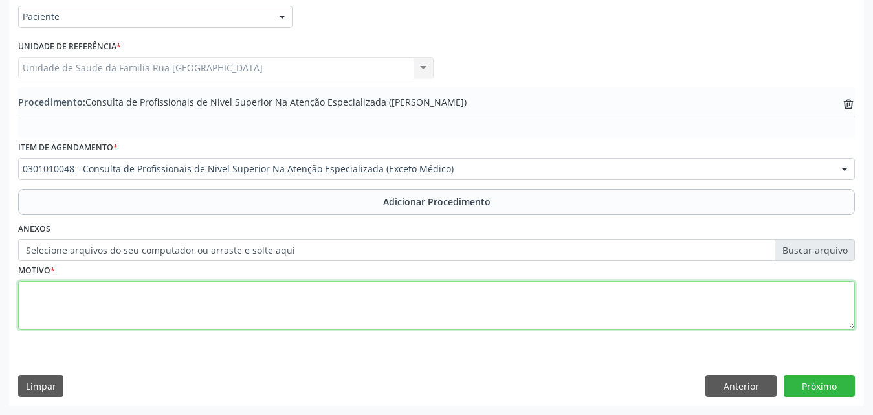
click at [161, 308] on textarea at bounding box center [436, 305] width 836 height 49
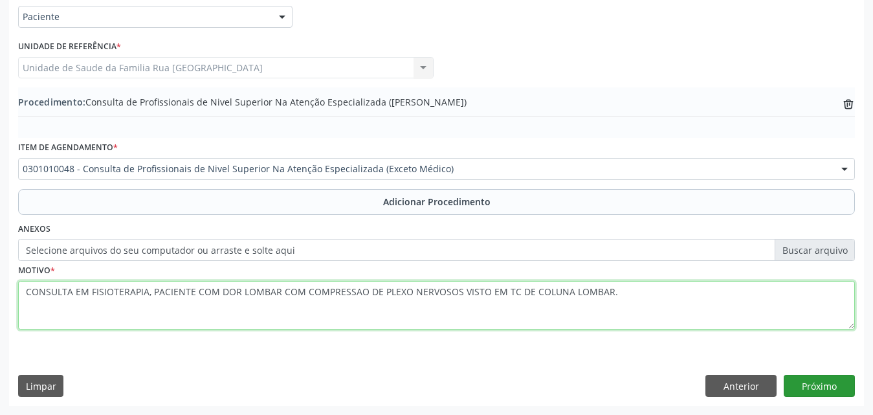
type textarea "CONSULTA EM FISIOTERAPIA, PACIENTE COM DOR LOMBAR COM COMPRESSAO DE PLEXO NERVO…"
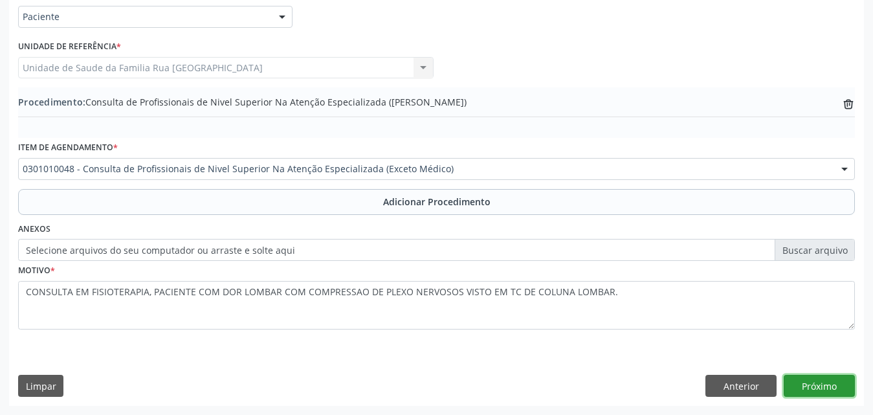
click at [831, 383] on button "Próximo" at bounding box center [818, 386] width 71 height 22
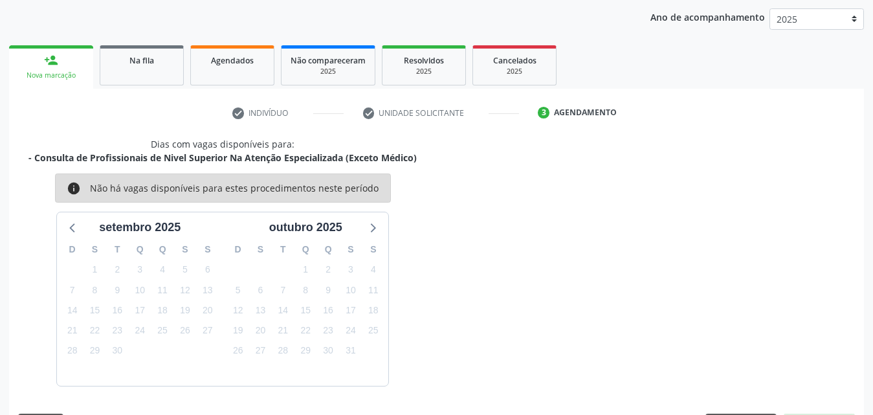
scroll to position [204, 0]
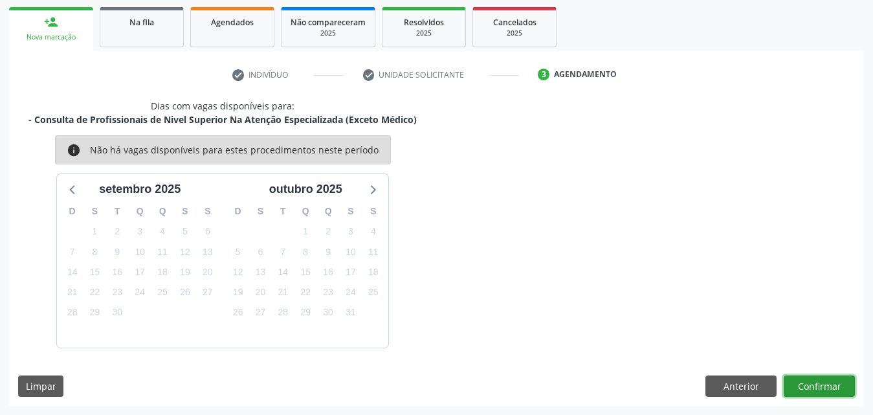
click at [820, 382] on button "Confirmar" at bounding box center [818, 386] width 71 height 22
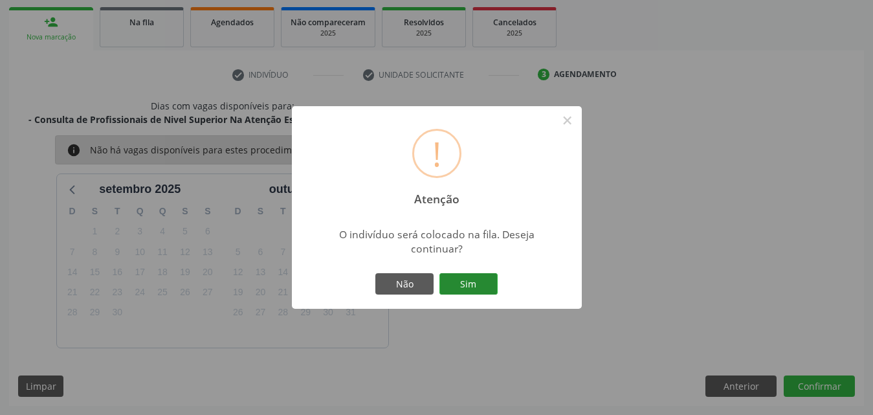
click at [465, 278] on button "Sim" at bounding box center [468, 284] width 58 height 22
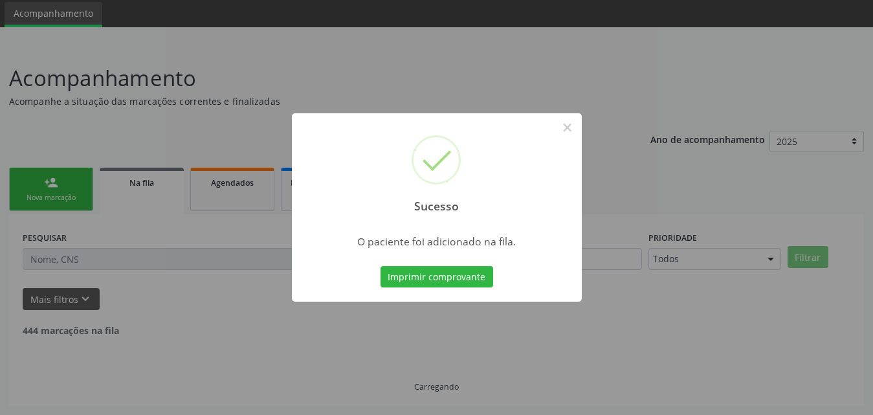
scroll to position [30, 0]
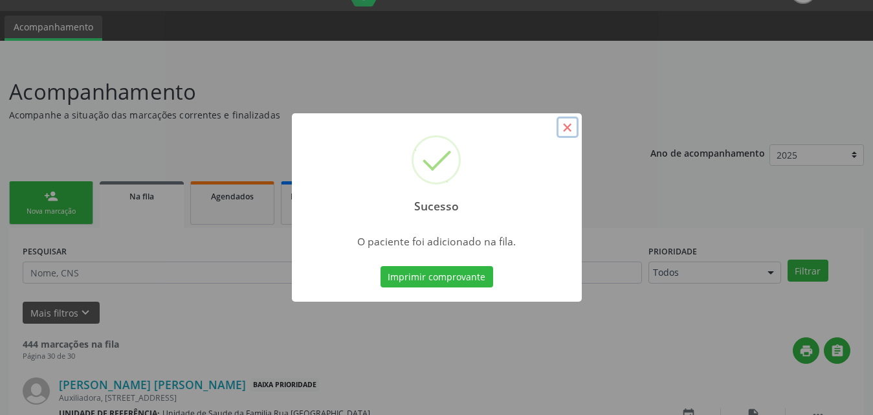
click at [567, 123] on button "×" at bounding box center [567, 127] width 22 height 22
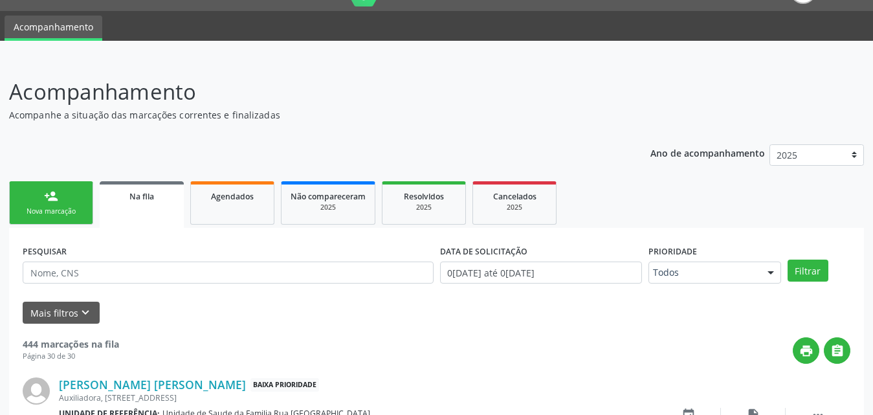
click at [63, 201] on link "person_add Nova marcação" at bounding box center [51, 202] width 84 height 43
